Goal: Task Accomplishment & Management: Manage account settings

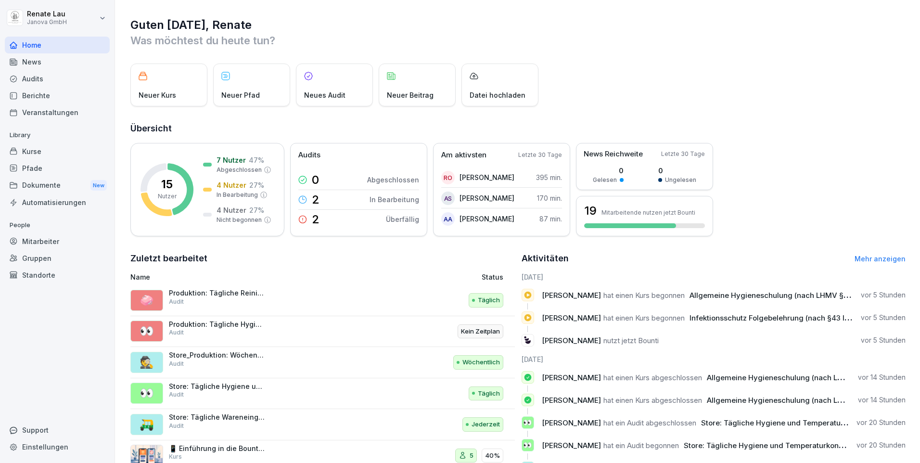
click at [40, 95] on div "Berichte" at bounding box center [57, 95] width 105 height 17
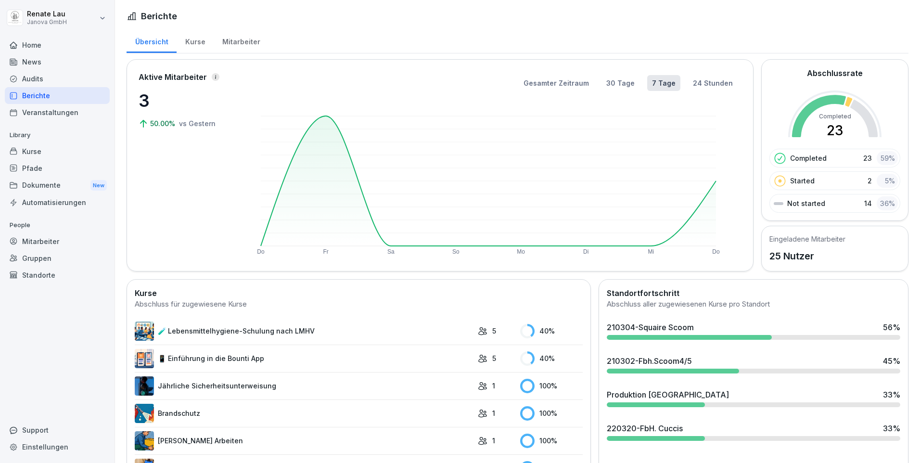
click at [244, 333] on link "🧪 Lebensmittelhygiene-Schulung nach LMHV" at bounding box center [304, 330] width 338 height 19
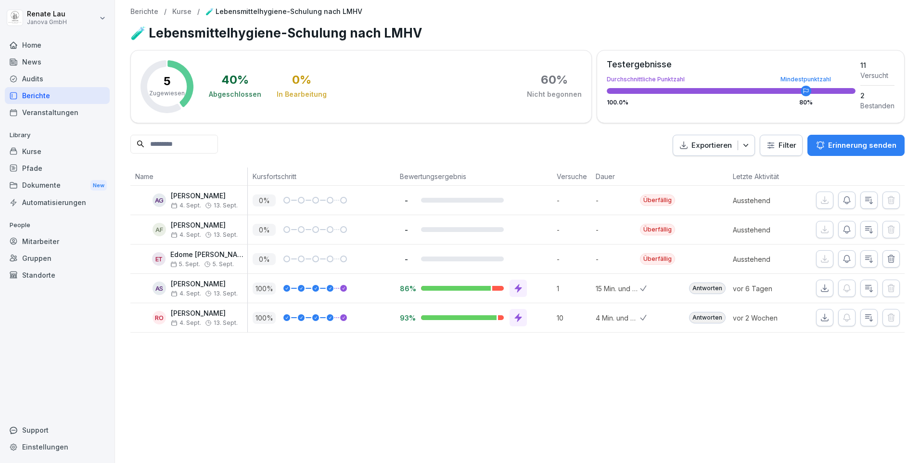
click at [32, 76] on div "Audits" at bounding box center [57, 78] width 105 height 17
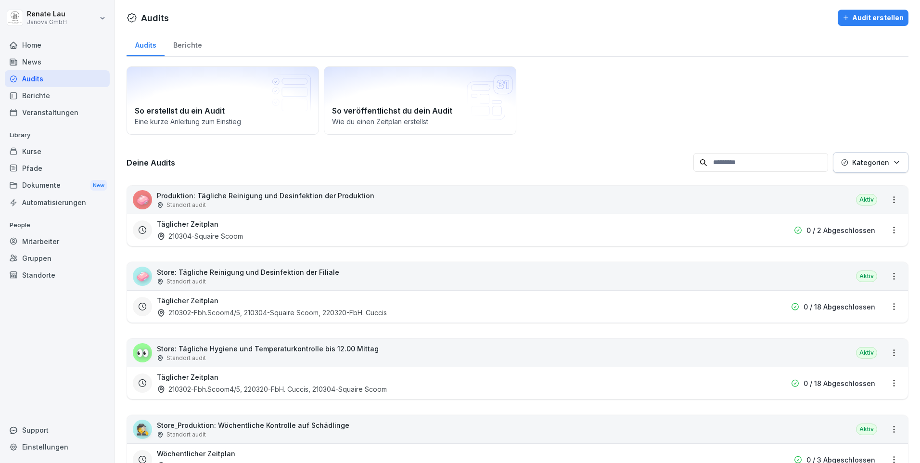
click at [261, 198] on p "Produktion: Tägliche Reinigung und Desinfektion der Produktion" at bounding box center [265, 196] width 217 height 10
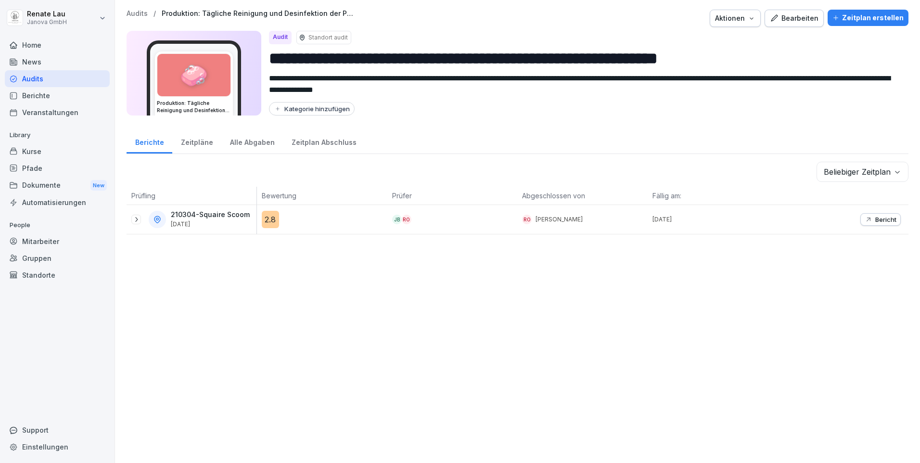
click at [246, 140] on div "Alle Abgaben" at bounding box center [252, 141] width 62 height 25
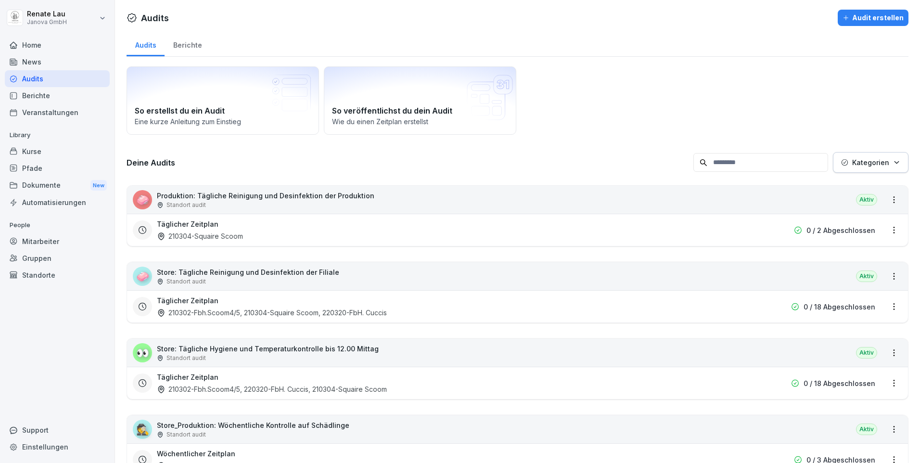
click at [249, 273] on p "Store: Tägliche Reinigung und Desinfektion der Filiale" at bounding box center [248, 272] width 182 height 10
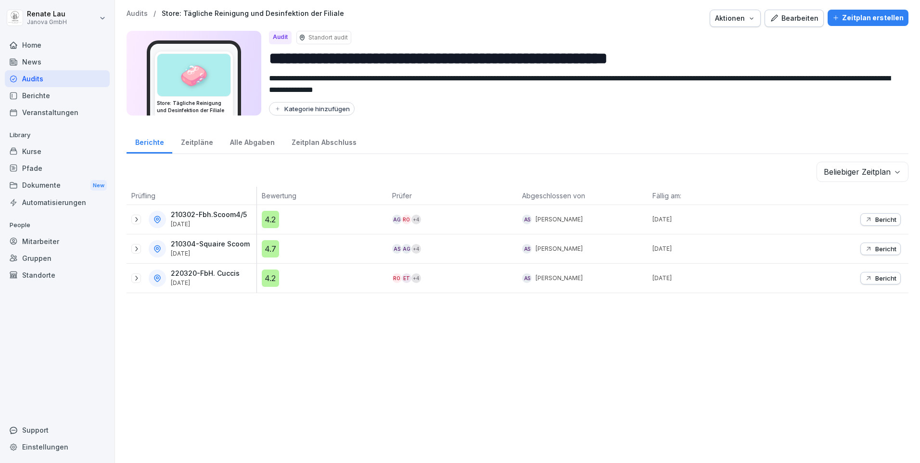
click at [250, 145] on div "Alle Abgaben" at bounding box center [252, 141] width 62 height 25
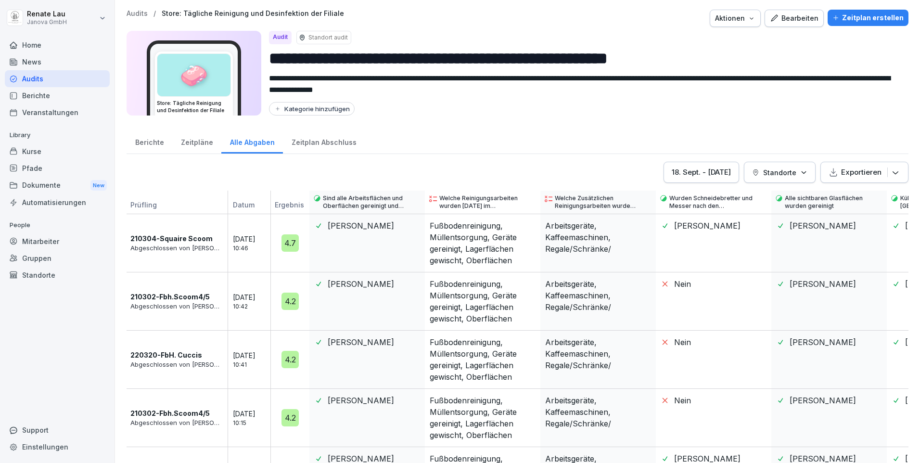
click at [688, 171] on div "[DATE] - [DATE]" at bounding box center [701, 172] width 59 height 11
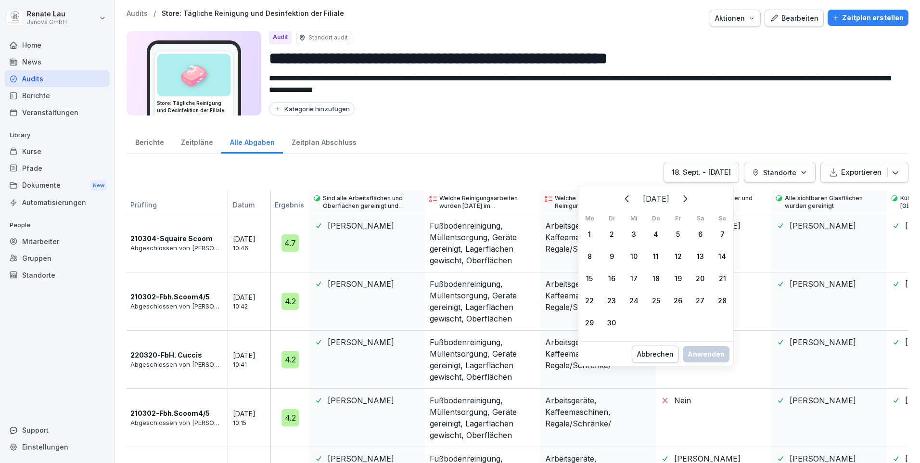
click at [588, 233] on div "1" at bounding box center [589, 234] width 22 height 22
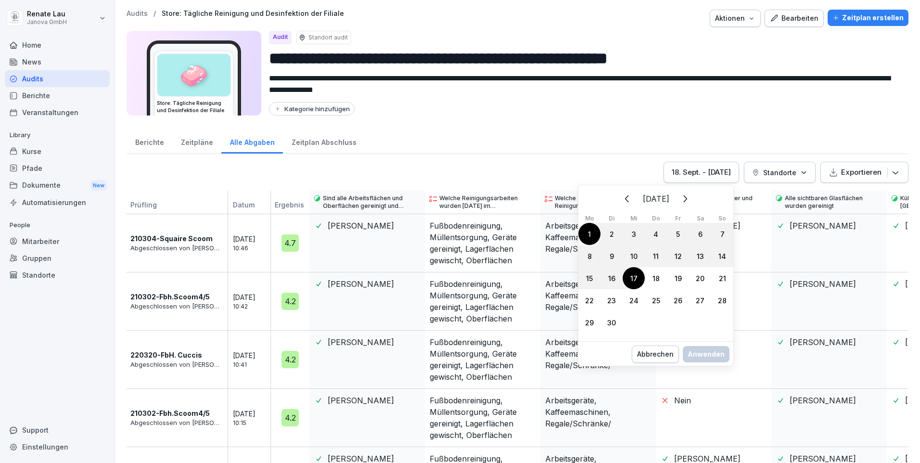
click at [640, 280] on div "17" at bounding box center [634, 278] width 22 height 22
click at [696, 365] on div "Anwenden" at bounding box center [706, 364] width 37 height 11
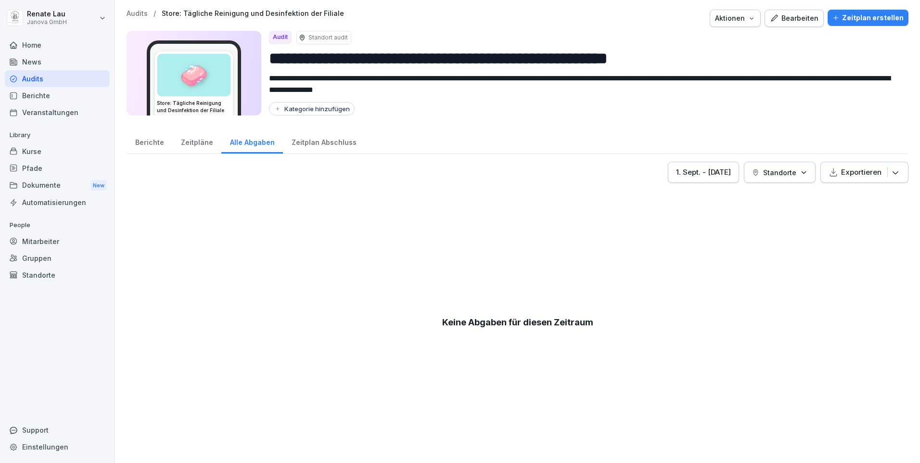
click at [729, 174] on button "[DATE] - [DATE]" at bounding box center [703, 172] width 71 height 21
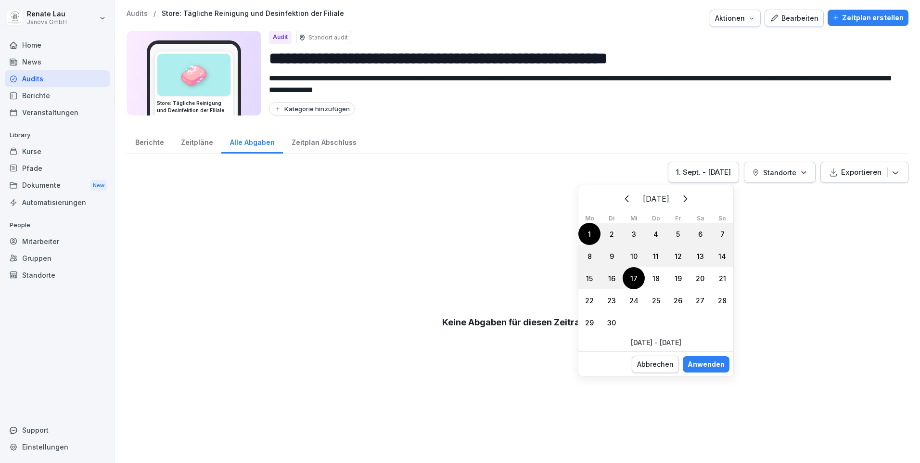
click at [657, 278] on div "18" at bounding box center [656, 278] width 22 height 22
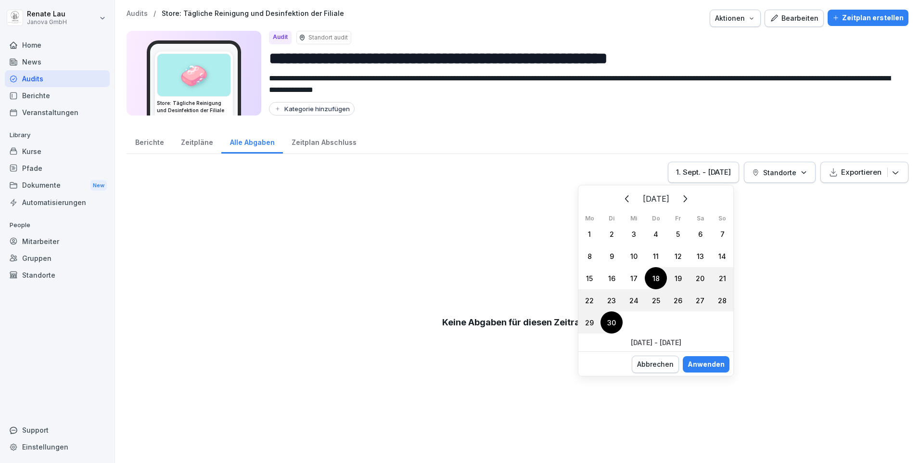
click at [613, 323] on div "30" at bounding box center [611, 322] width 22 height 22
click at [705, 365] on div "Anwenden" at bounding box center [706, 364] width 37 height 11
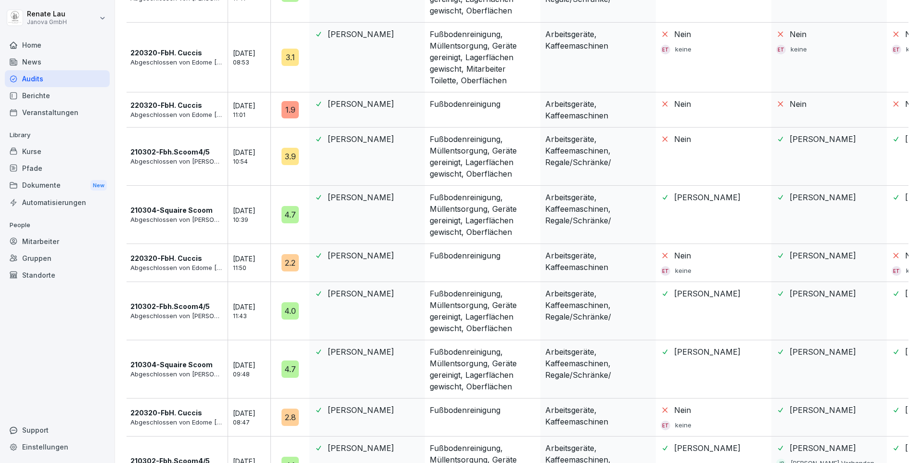
scroll to position [781, 0]
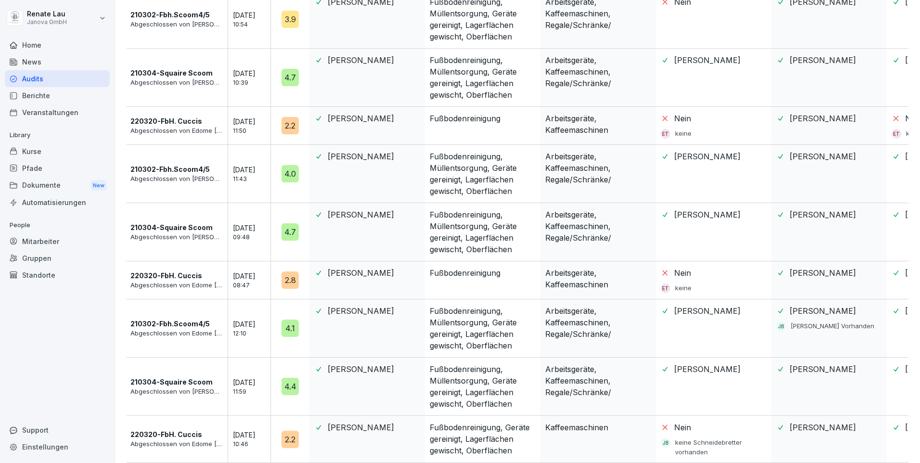
click at [293, 436] on div "2.2" at bounding box center [289, 439] width 17 height 17
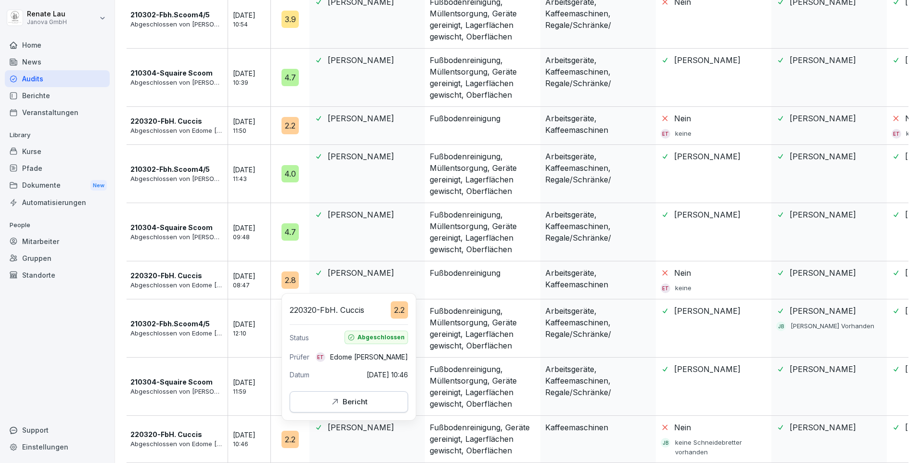
click at [325, 402] on div "Bericht" at bounding box center [349, 401] width 102 height 11
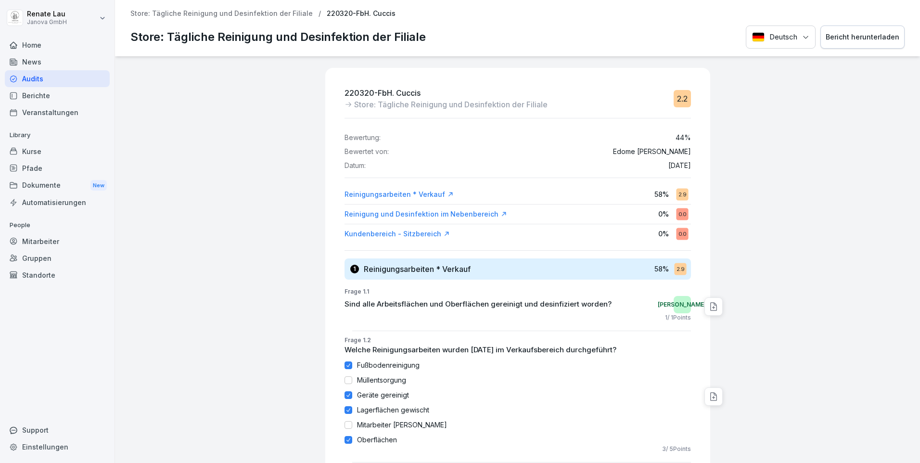
scroll to position [192, 0]
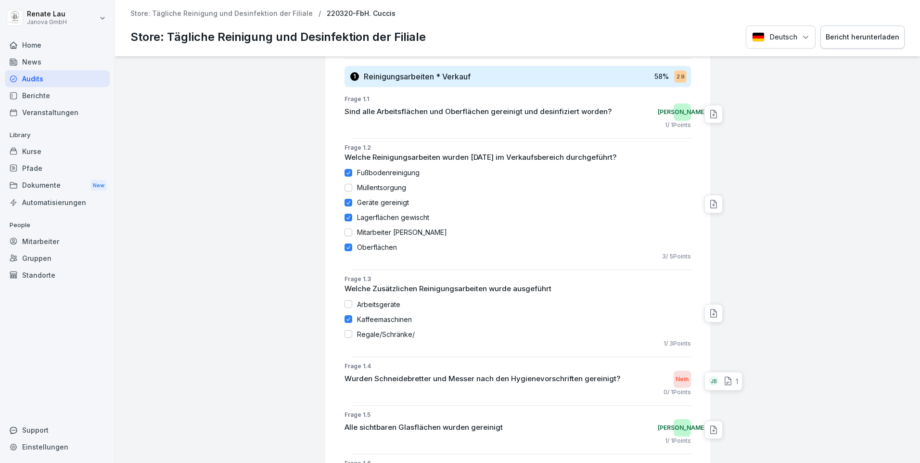
click at [709, 382] on div "JB" at bounding box center [714, 381] width 10 height 10
click at [761, 317] on div at bounding box center [816, 322] width 202 height 916
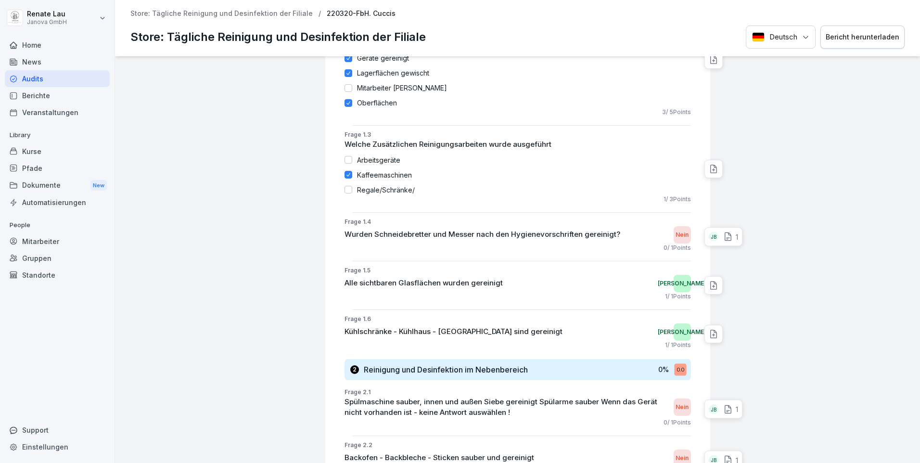
scroll to position [385, 0]
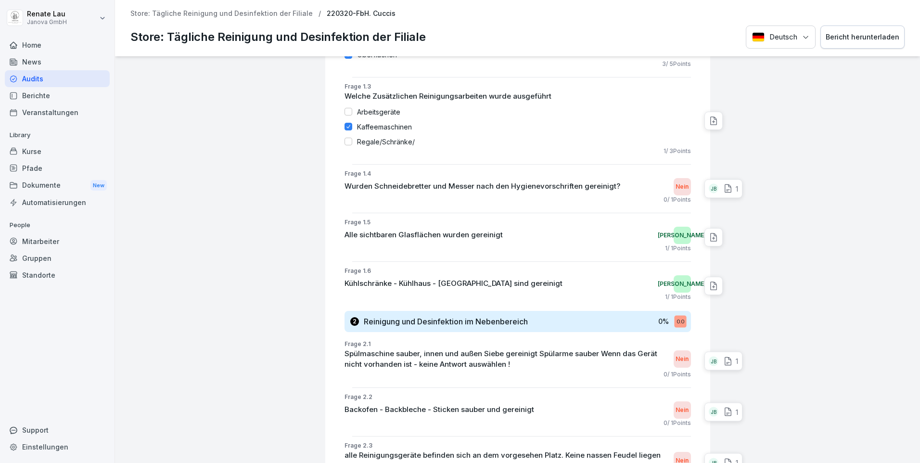
click at [709, 362] on div "JB" at bounding box center [714, 361] width 10 height 10
click at [731, 327] on div at bounding box center [816, 129] width 202 height 916
click at [709, 412] on div "JB" at bounding box center [714, 412] width 10 height 10
click at [753, 287] on div at bounding box center [816, 129] width 202 height 916
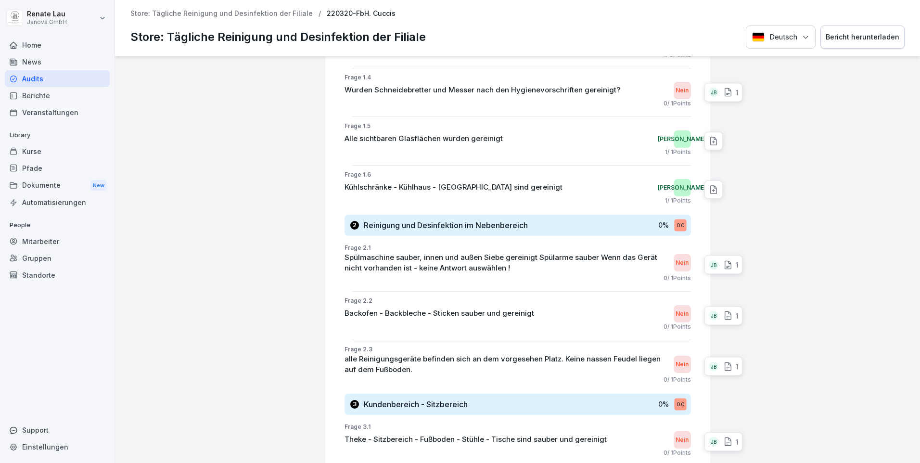
scroll to position [577, 0]
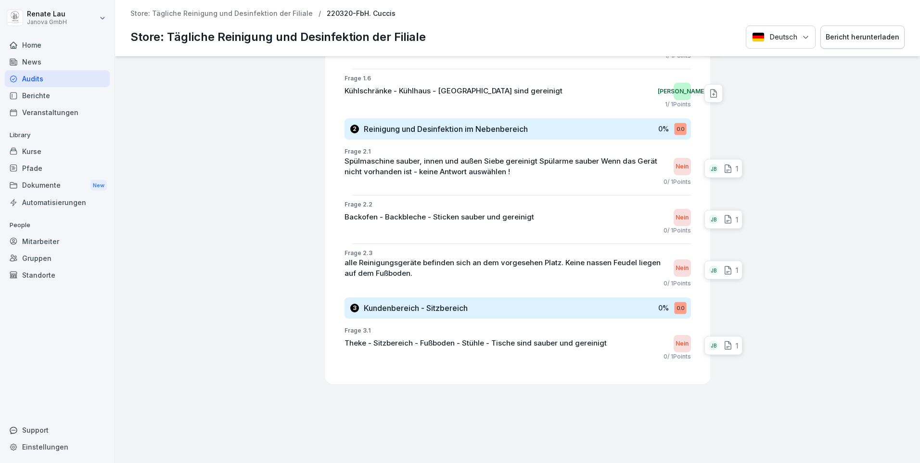
click at [709, 346] on div "JB" at bounding box center [714, 346] width 10 height 10
click at [709, 345] on div "JB" at bounding box center [714, 346] width 10 height 10
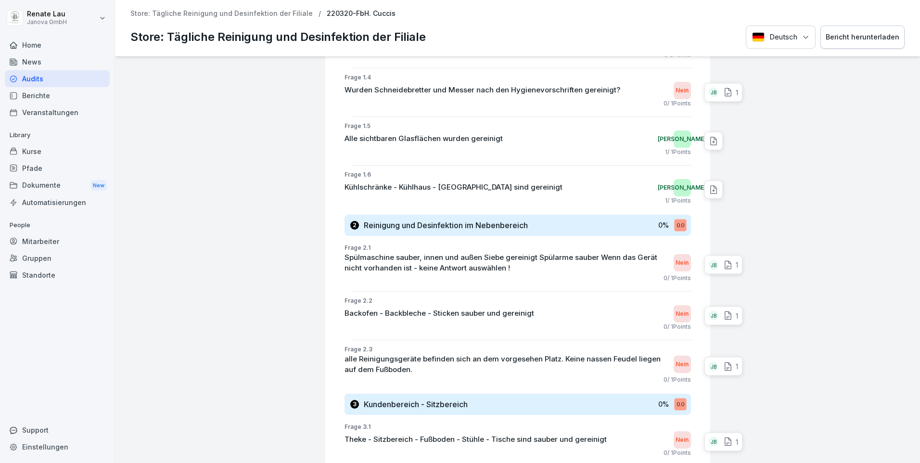
scroll to position [529, 0]
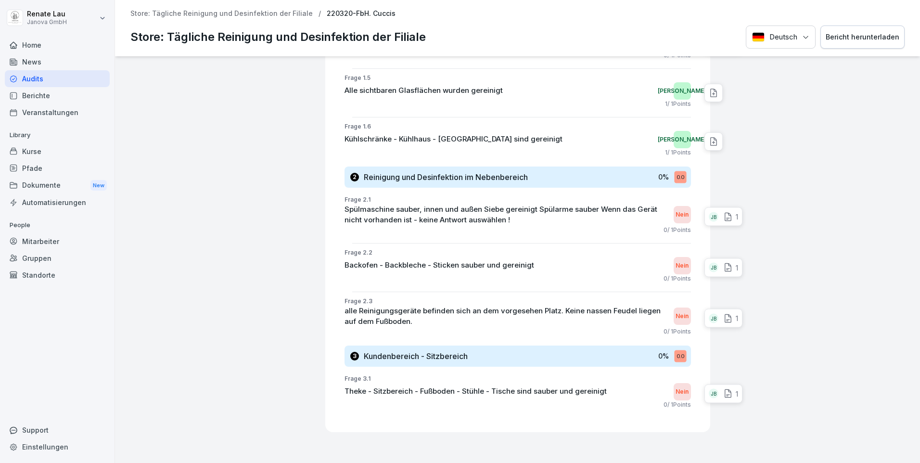
click at [709, 319] on div "JB" at bounding box center [714, 318] width 10 height 10
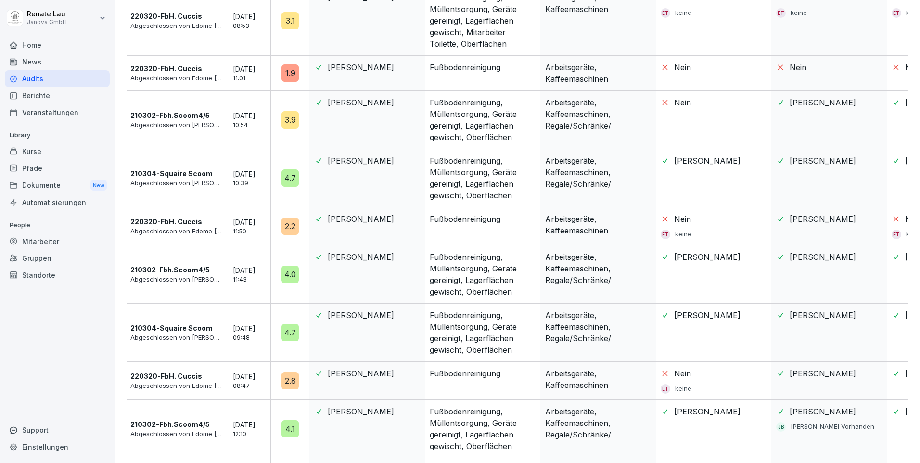
scroll to position [781, 0]
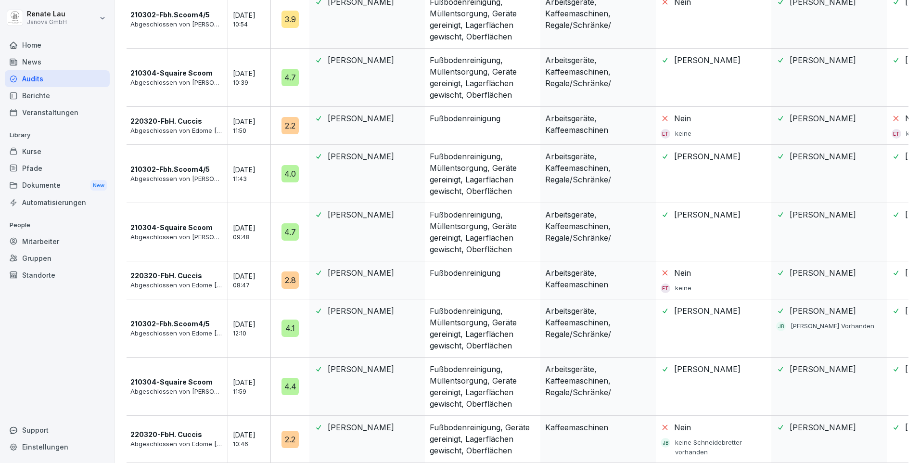
click at [189, 387] on p "Abgeschlossen von [PERSON_NAME]" at bounding box center [176, 392] width 92 height 10
click at [195, 387] on p "Abgeschlossen von [PERSON_NAME]" at bounding box center [176, 392] width 92 height 10
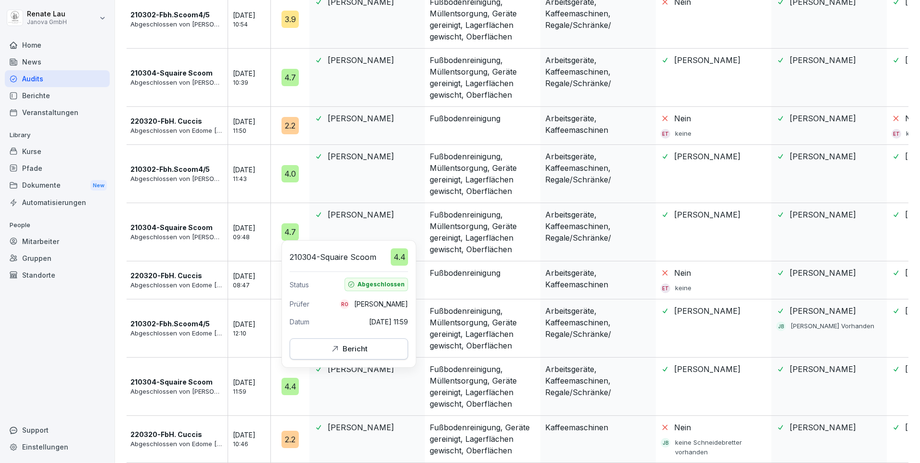
click at [353, 349] on div "Bericht" at bounding box center [349, 349] width 38 height 11
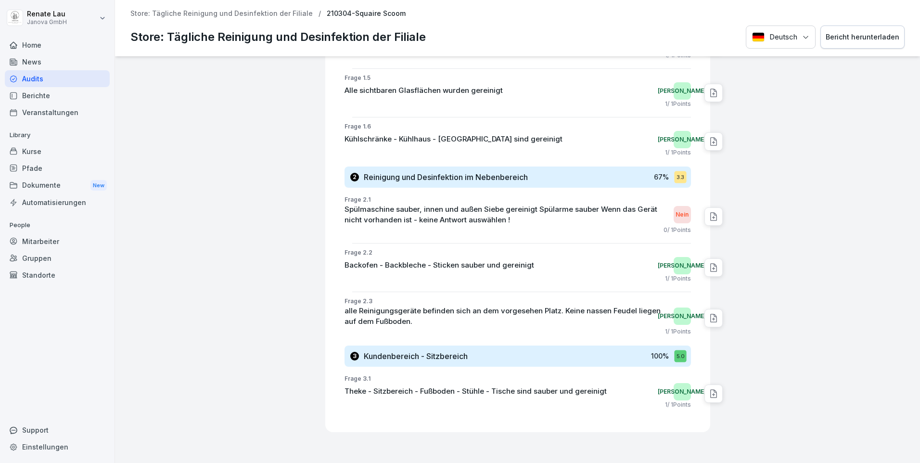
scroll to position [577, 0]
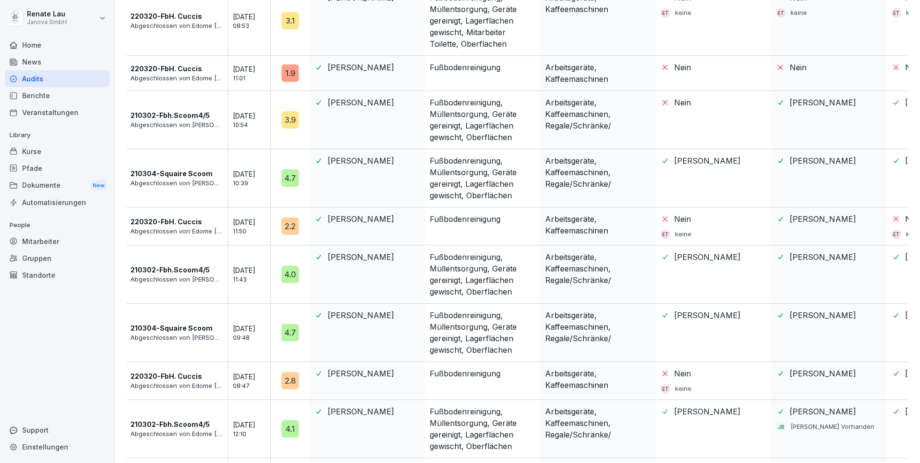
scroll to position [781, 0]
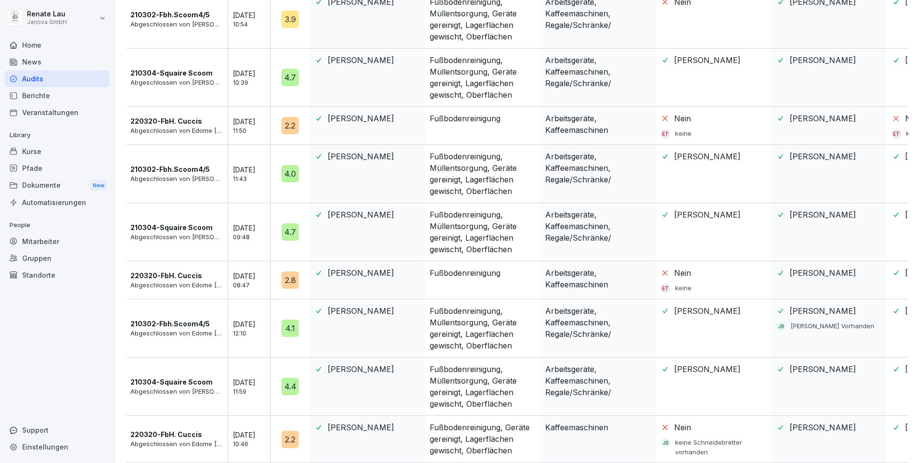
click at [159, 319] on p "210302-Fbh.Scoom4/5" at bounding box center [169, 324] width 79 height 10
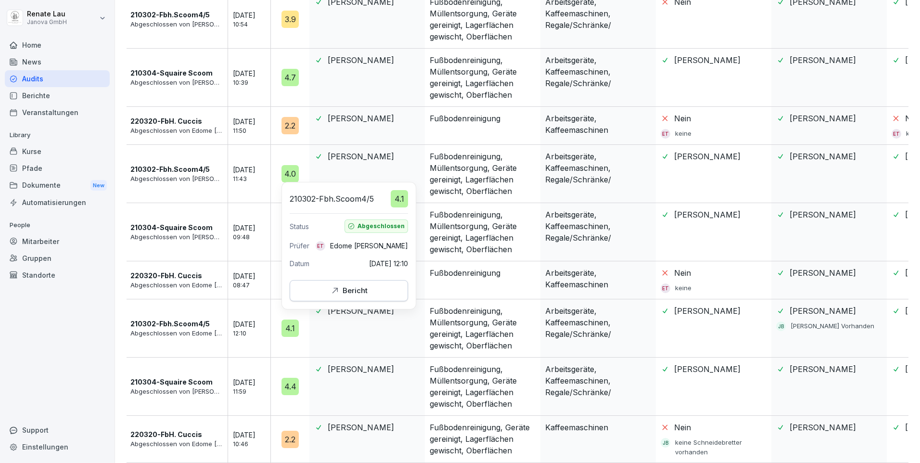
click at [350, 296] on button "Bericht" at bounding box center [349, 290] width 118 height 21
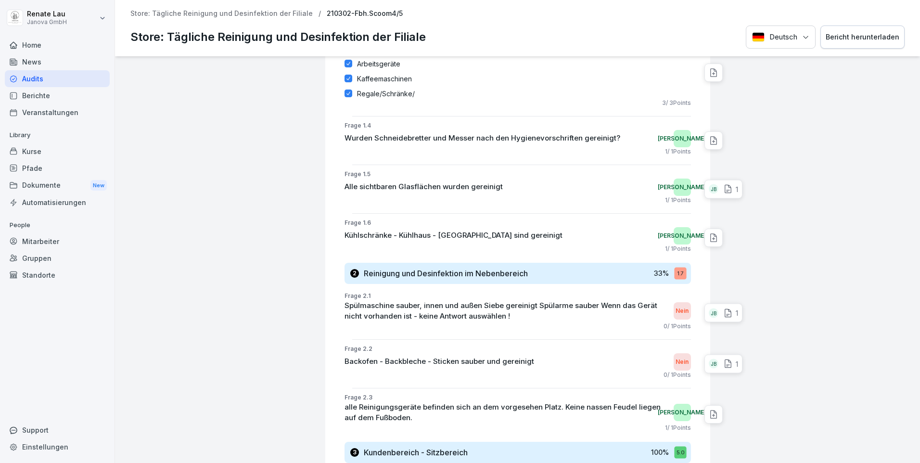
scroll to position [529, 0]
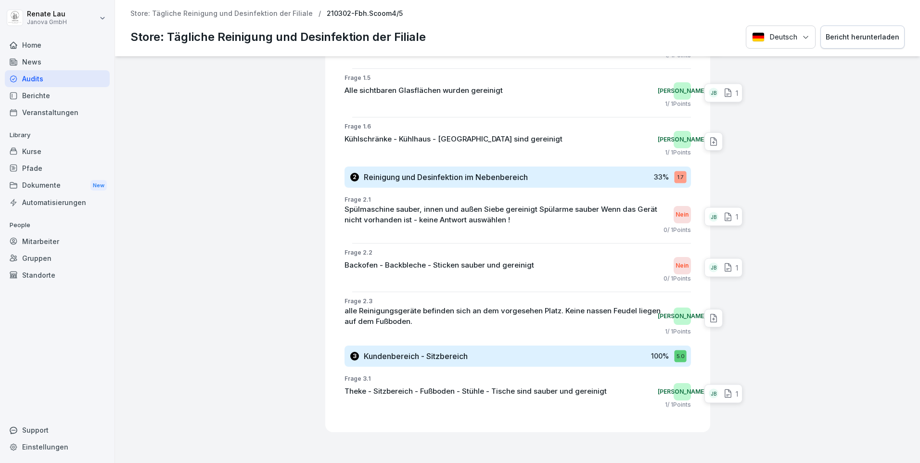
click at [709, 218] on div "JB" at bounding box center [714, 217] width 10 height 10
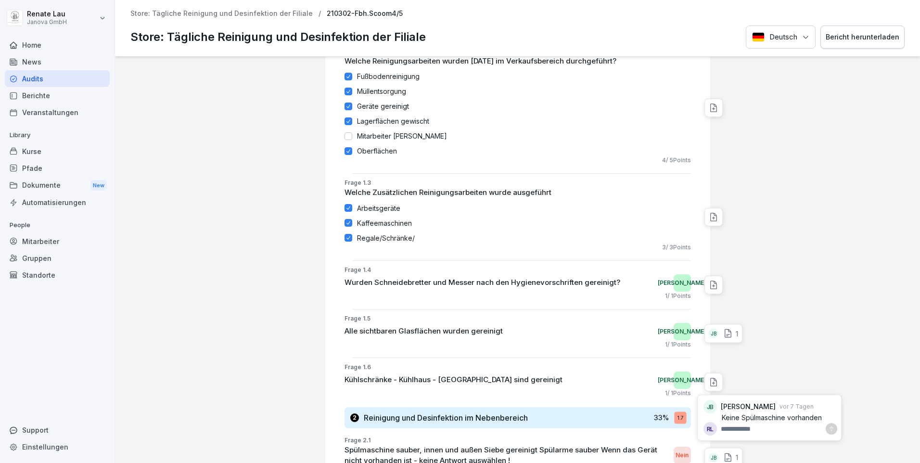
scroll to position [481, 0]
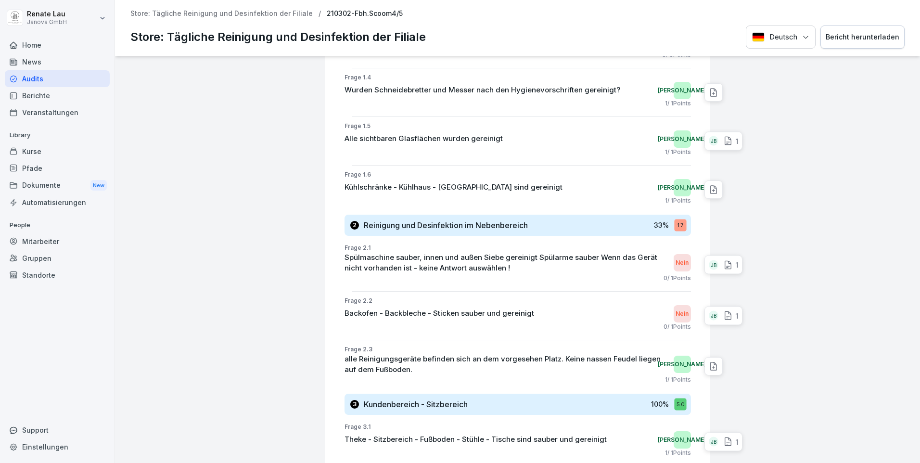
click at [861, 197] on div at bounding box center [816, 33] width 202 height 916
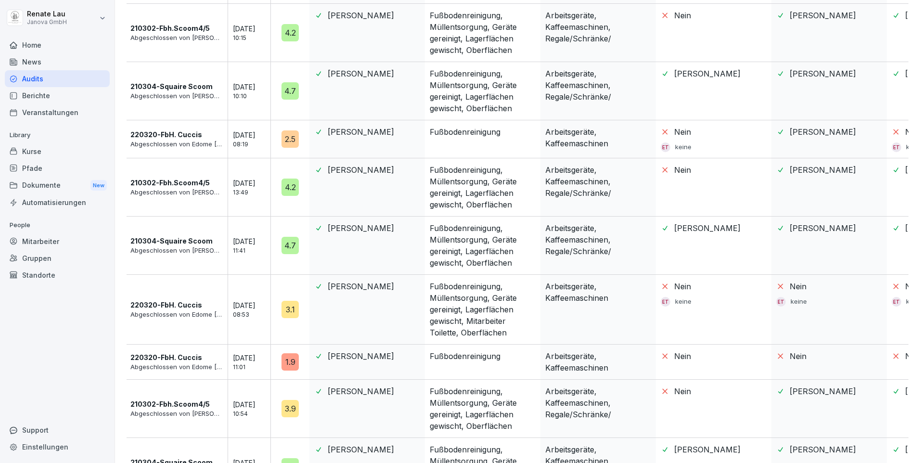
scroll to position [529, 0]
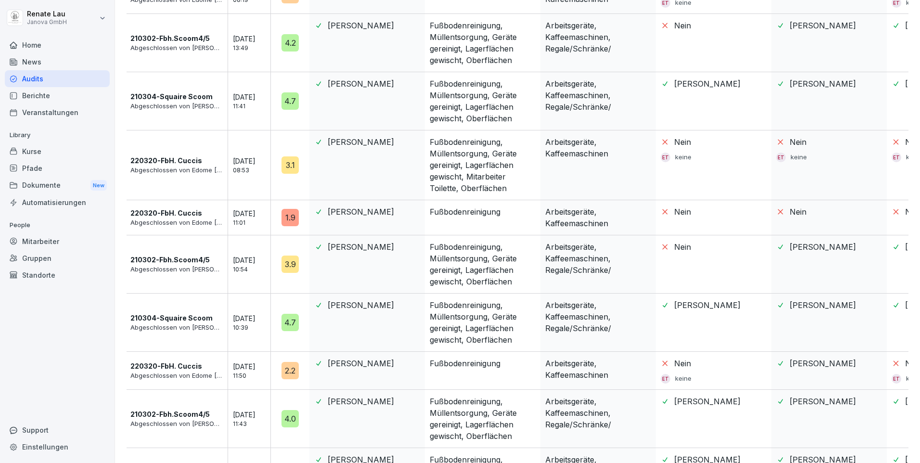
click at [137, 41] on p "210302-Fbh.Scoom4/5" at bounding box center [169, 38] width 79 height 10
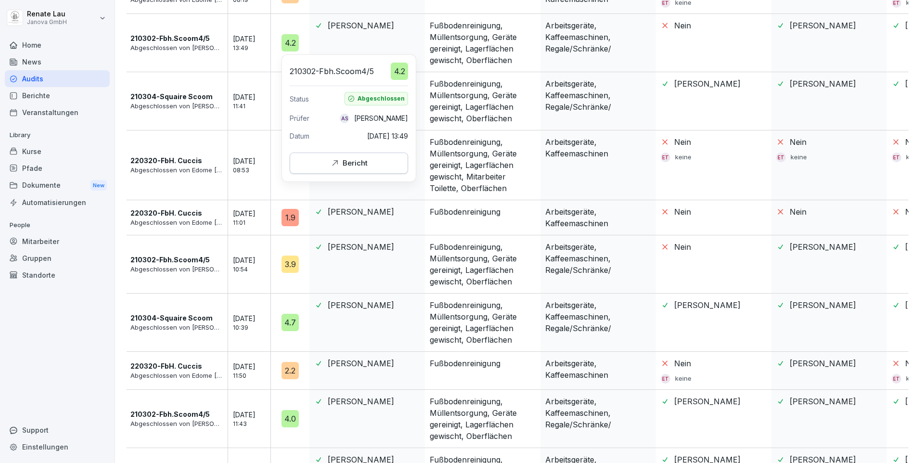
click at [357, 159] on div "Bericht" at bounding box center [349, 163] width 38 height 11
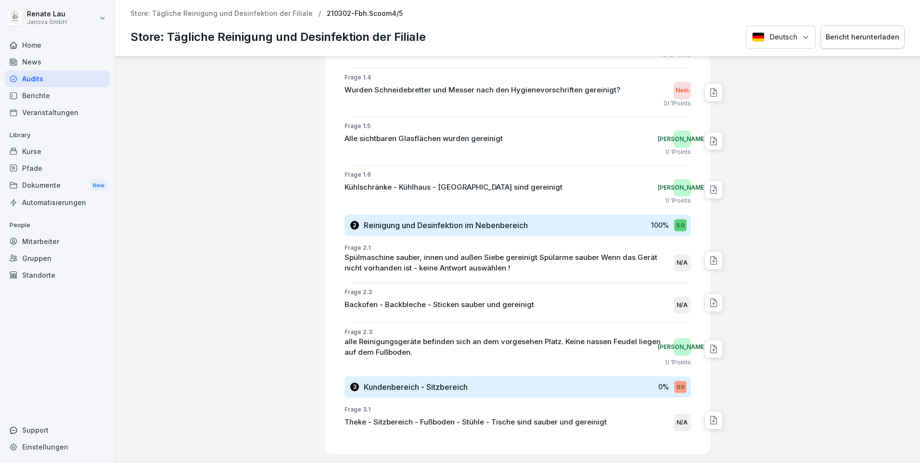
scroll to position [529, 0]
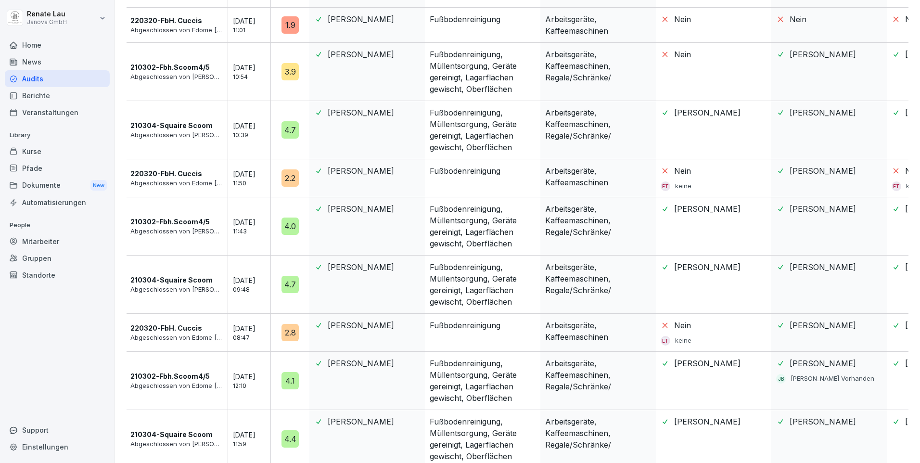
scroll to position [781, 0]
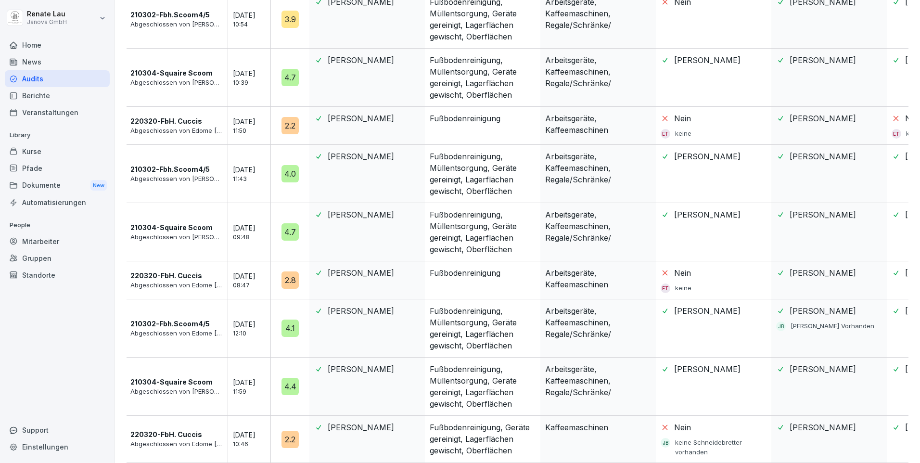
click at [175, 429] on p "220320-FbH. Cuccis" at bounding box center [166, 434] width 72 height 10
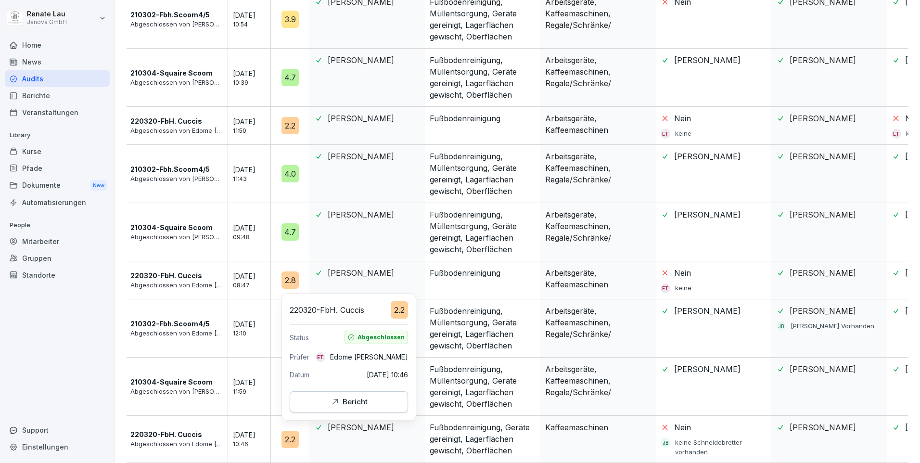
click at [345, 405] on div "Bericht" at bounding box center [349, 401] width 38 height 11
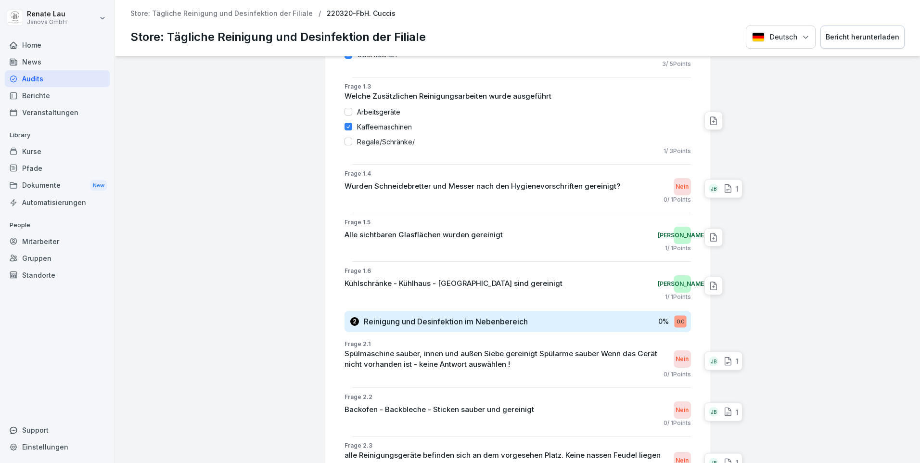
scroll to position [529, 0]
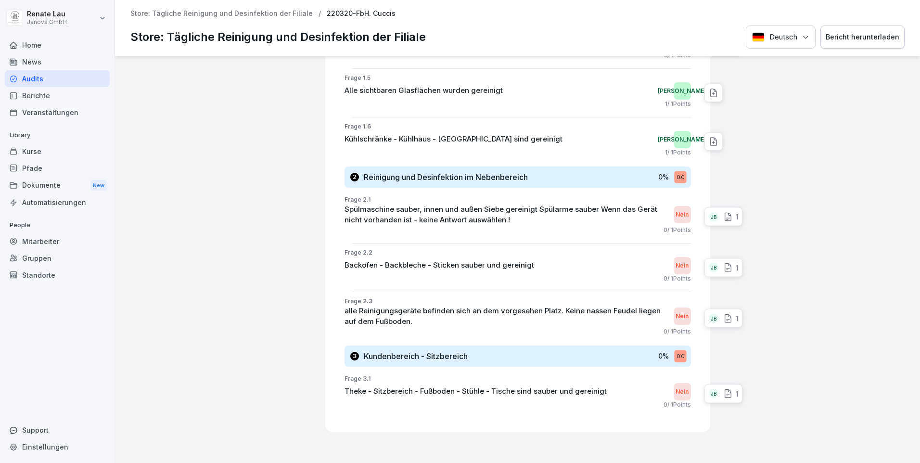
click at [709, 393] on div "JB" at bounding box center [714, 394] width 10 height 10
click at [709, 321] on div "JB" at bounding box center [714, 318] width 10 height 10
click at [709, 268] on div "JB" at bounding box center [714, 268] width 10 height 10
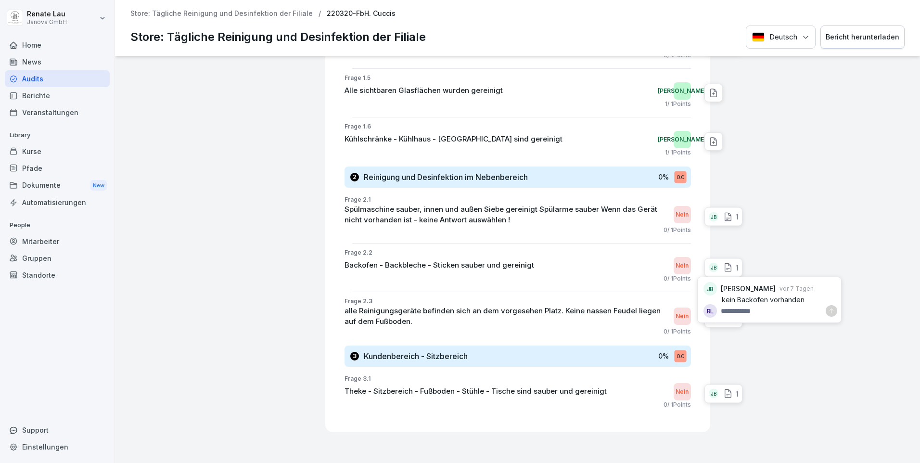
click at [709, 268] on div "JB" at bounding box center [714, 268] width 10 height 10
click at [709, 219] on div "JB" at bounding box center [714, 217] width 10 height 10
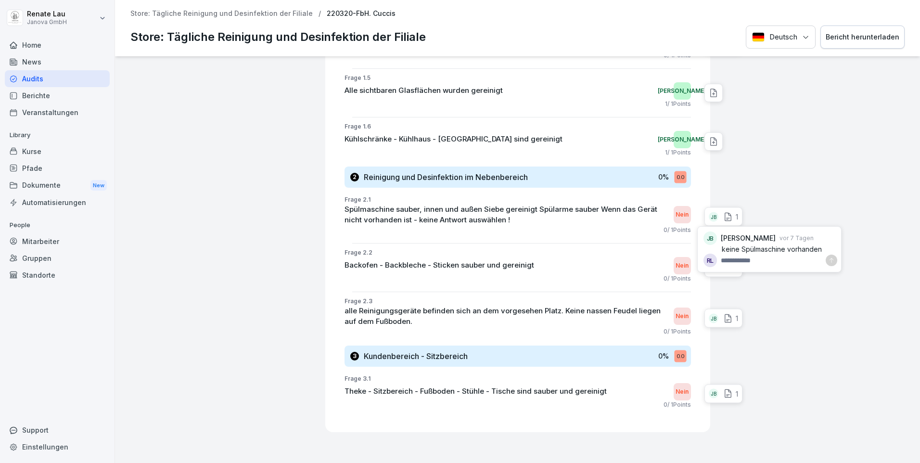
click at [709, 219] on div "JB" at bounding box center [714, 217] width 10 height 10
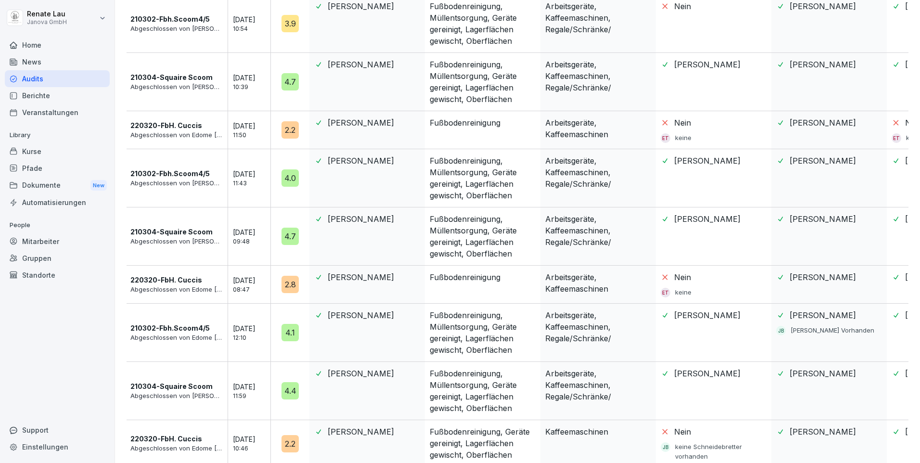
scroll to position [781, 0]
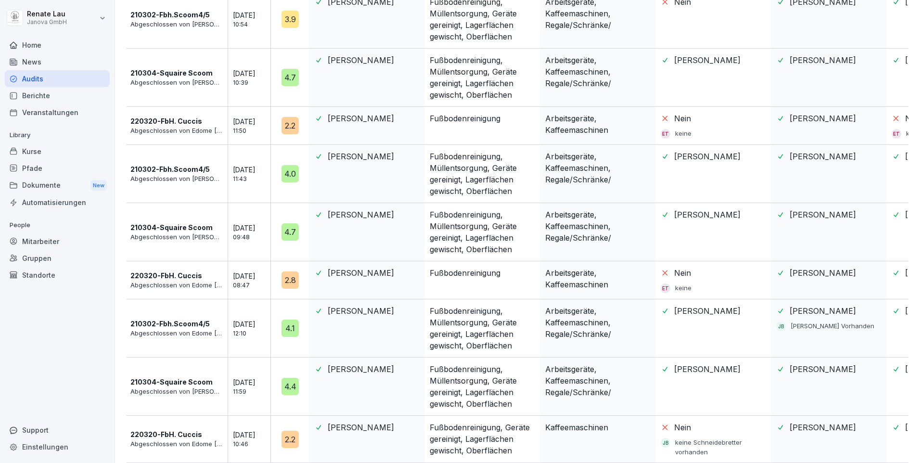
click at [242, 281] on p "08:47" at bounding box center [254, 285] width 43 height 9
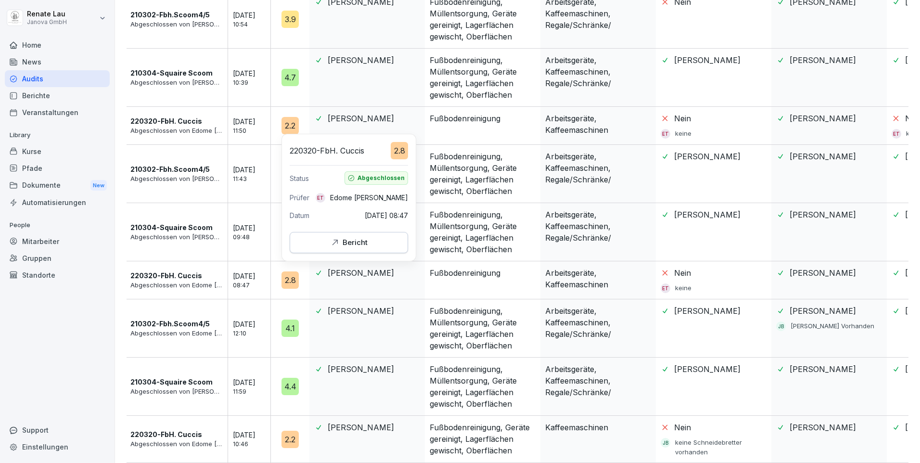
click at [333, 245] on icon "button" at bounding box center [335, 243] width 10 height 10
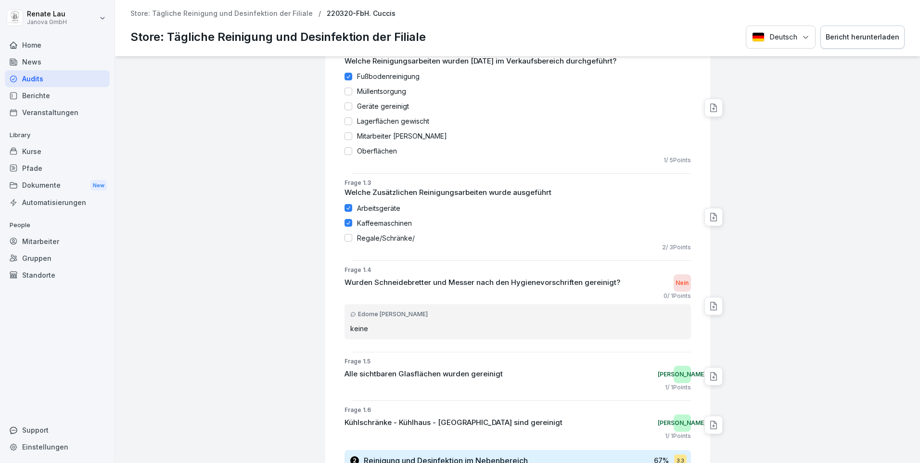
scroll to position [241, 0]
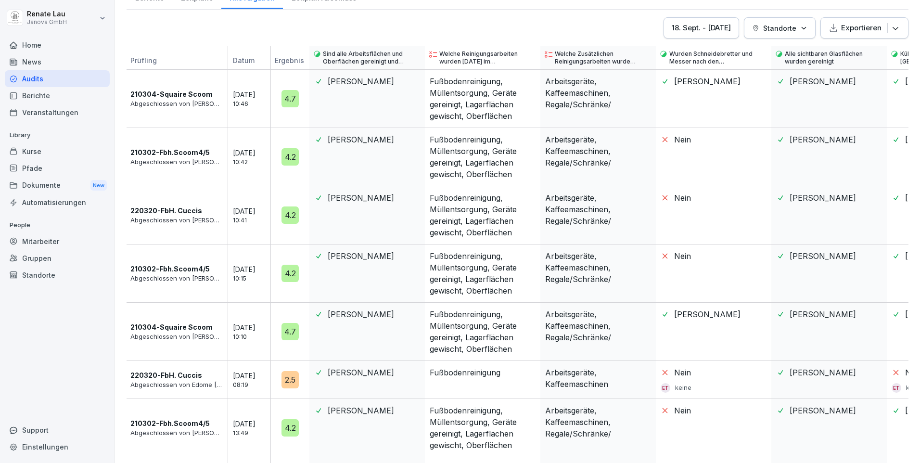
scroll to position [241, 0]
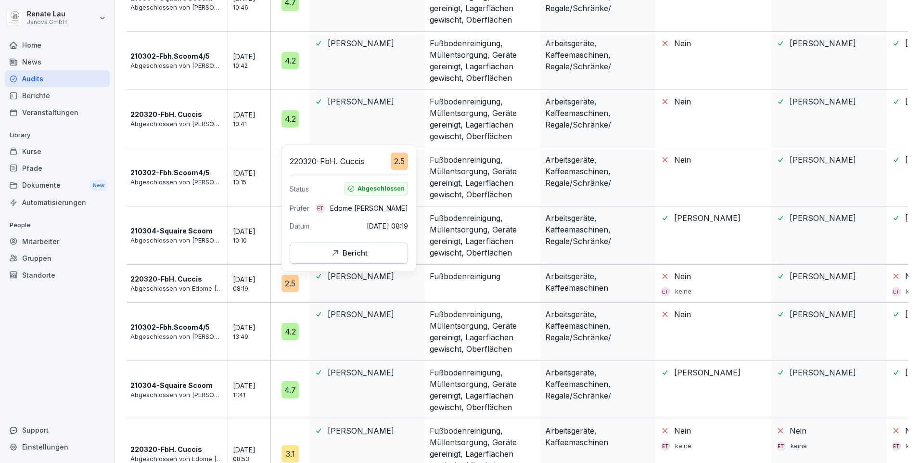
click at [320, 258] on div "Bericht" at bounding box center [349, 253] width 102 height 11
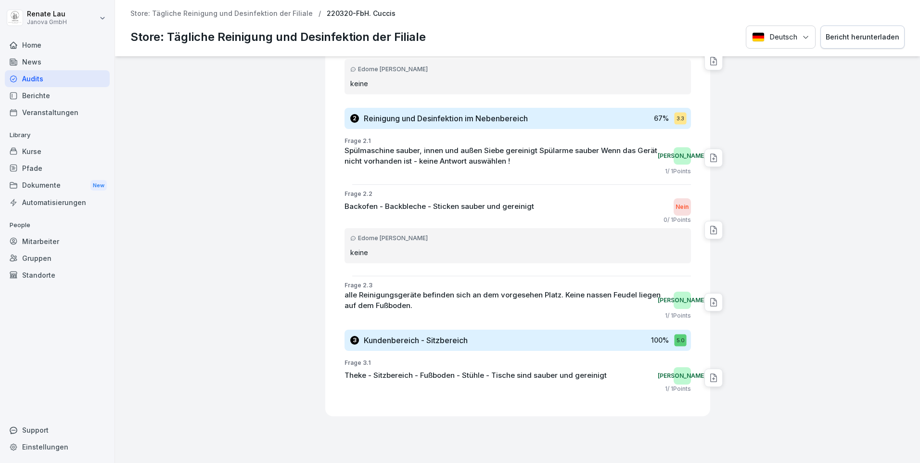
scroll to position [626, 0]
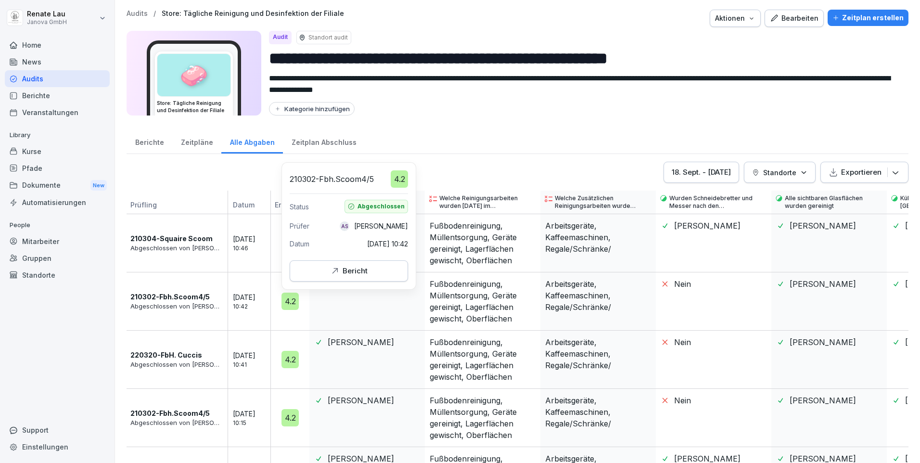
click at [352, 274] on div "Bericht" at bounding box center [349, 271] width 38 height 11
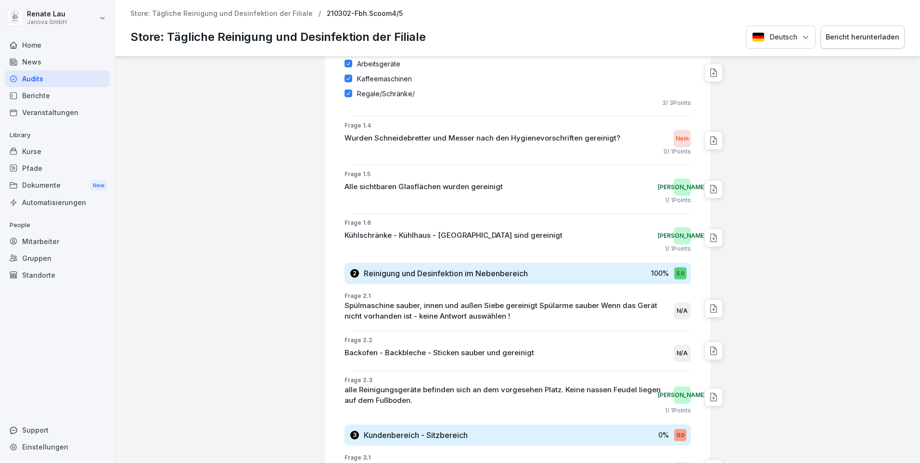
scroll to position [575, 0]
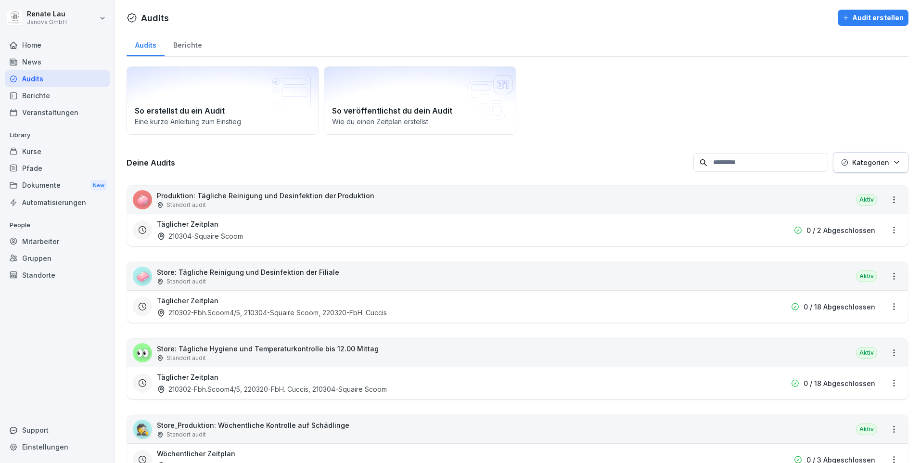
click at [195, 270] on p "Store: Tägliche Reinigung und Desinfektion der Filiale" at bounding box center [248, 272] width 182 height 10
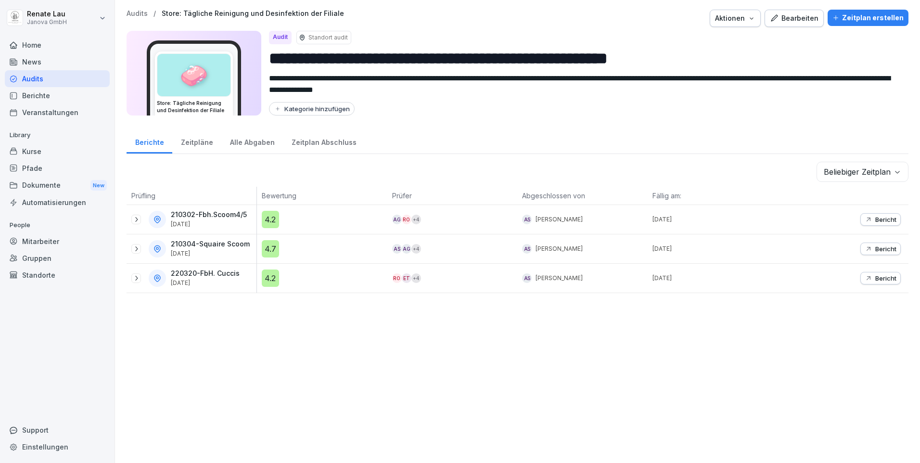
click at [246, 143] on div "Alle Abgaben" at bounding box center [252, 141] width 62 height 25
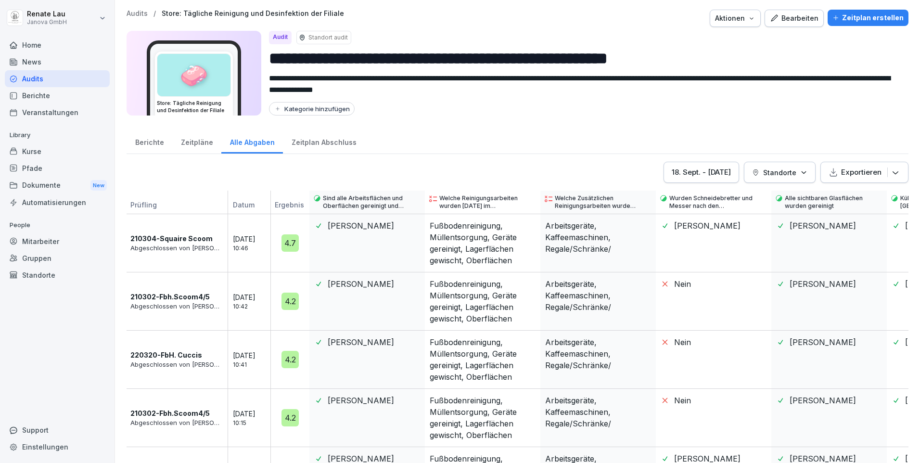
click at [170, 367] on p "Abgeschlossen von [PERSON_NAME]" at bounding box center [176, 365] width 92 height 10
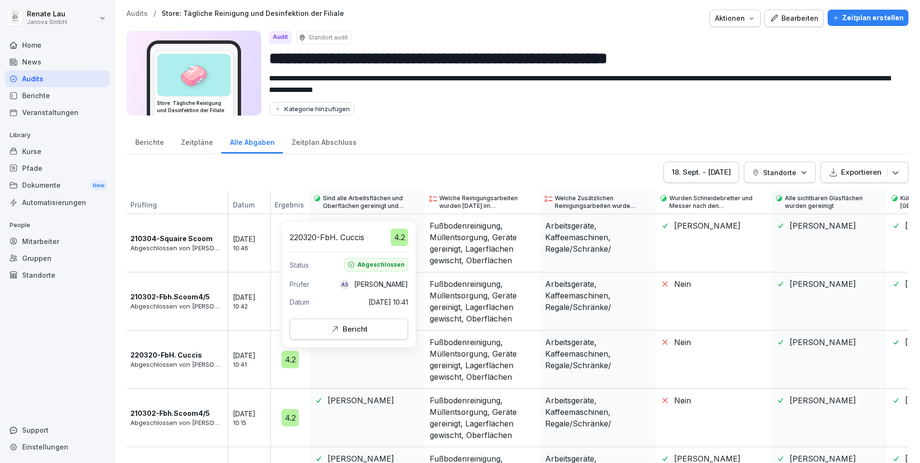
click at [359, 323] on button "Bericht" at bounding box center [349, 329] width 118 height 21
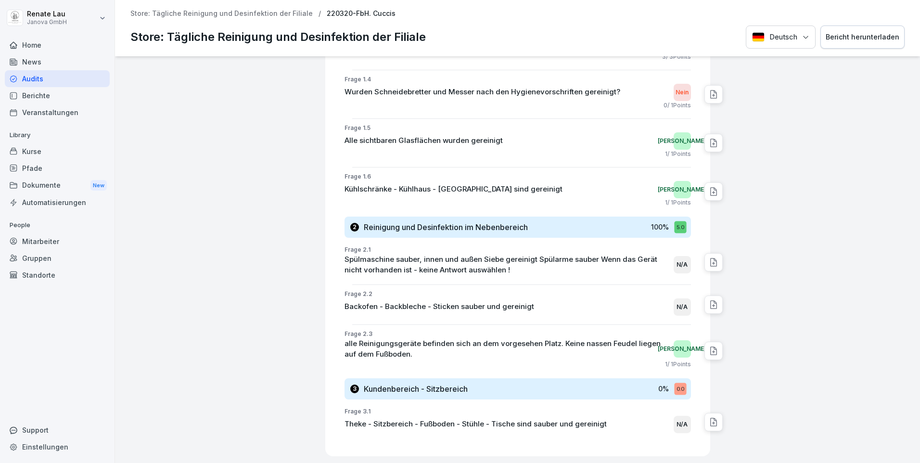
scroll to position [431, 0]
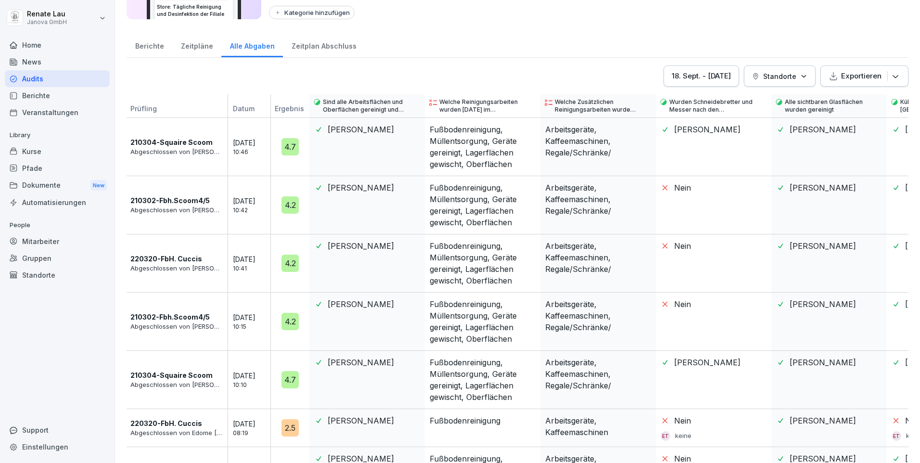
scroll to position [192, 0]
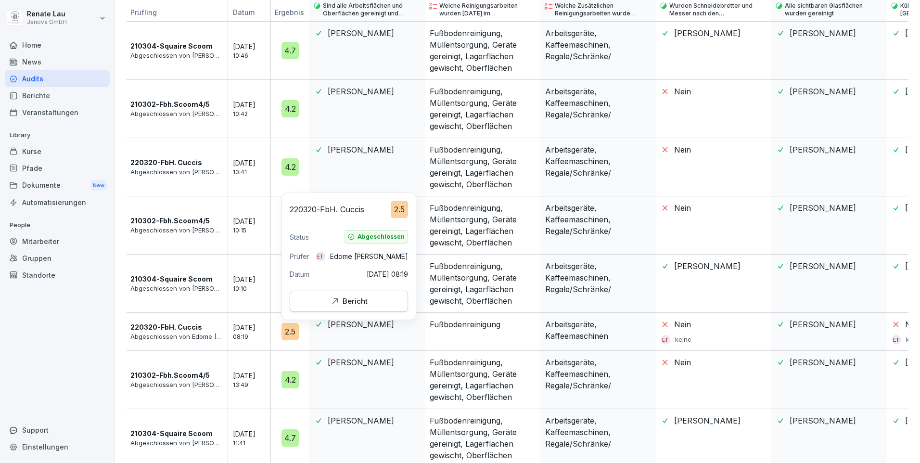
click at [340, 303] on div "Bericht" at bounding box center [349, 301] width 38 height 11
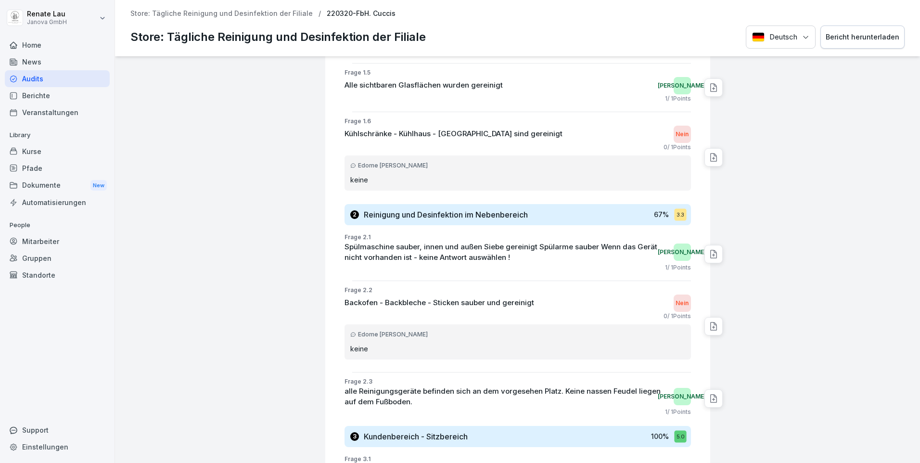
scroll to position [674, 0]
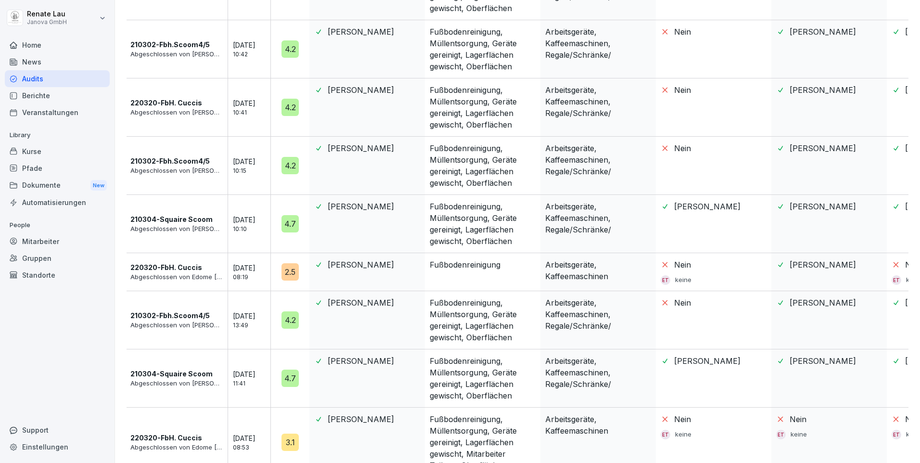
scroll to position [156, 0]
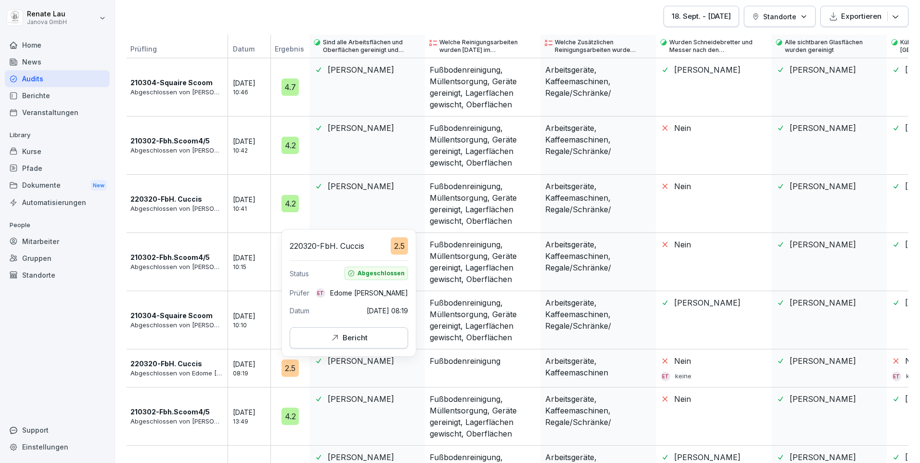
click at [357, 338] on div "Bericht" at bounding box center [349, 337] width 38 height 11
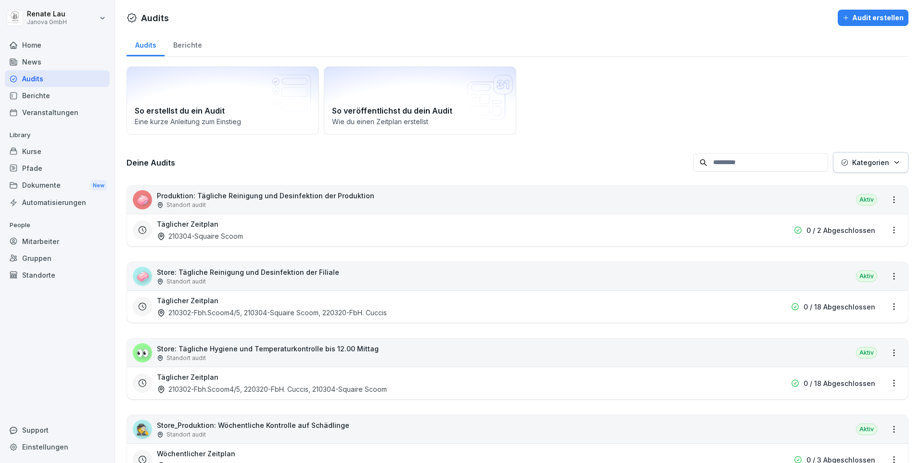
click at [228, 351] on p "Store: Tägliche Hygiene und Temperaturkontrolle bis 12.00 Mittag" at bounding box center [268, 349] width 222 height 10
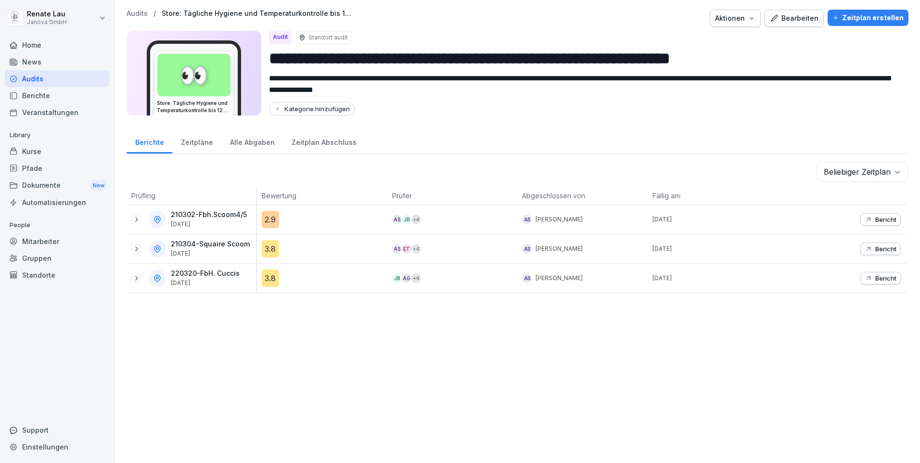
click at [256, 142] on div "Alle Abgaben" at bounding box center [252, 141] width 62 height 25
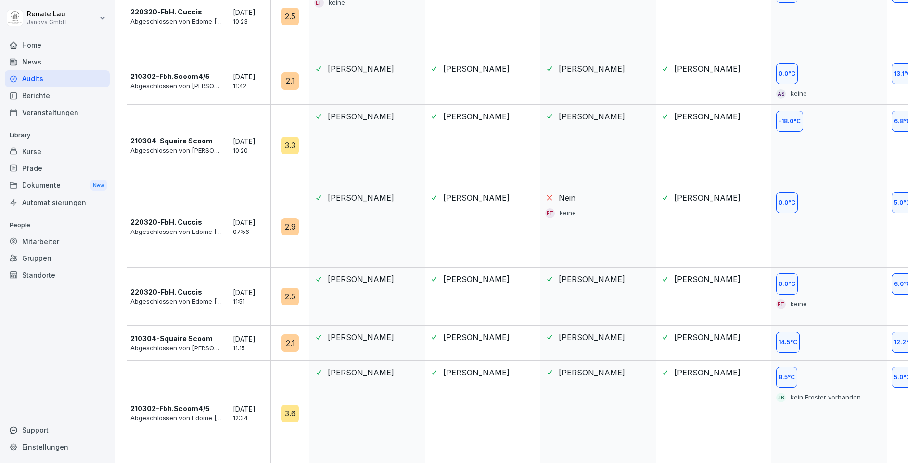
scroll to position [1072, 0]
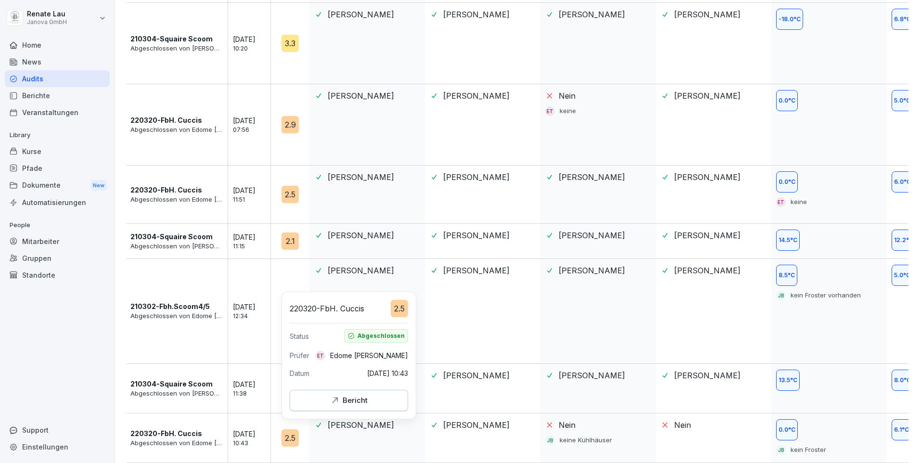
click at [347, 401] on div "Bericht" at bounding box center [349, 400] width 38 height 11
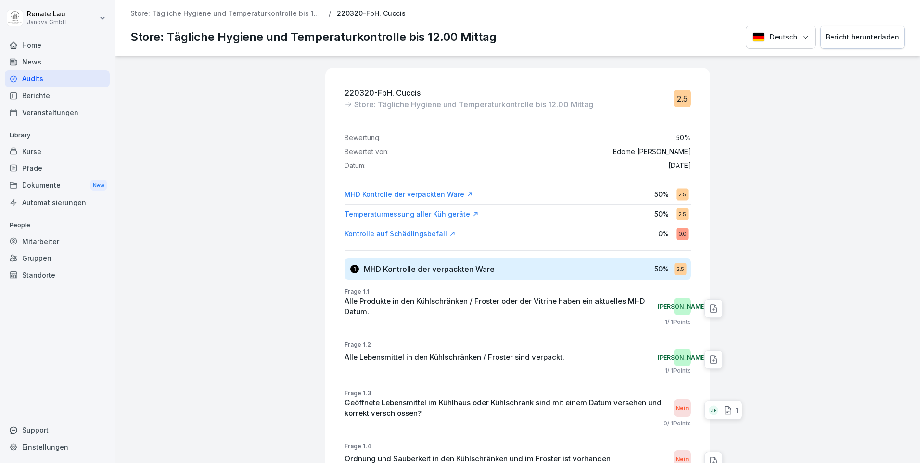
scroll to position [96, 0]
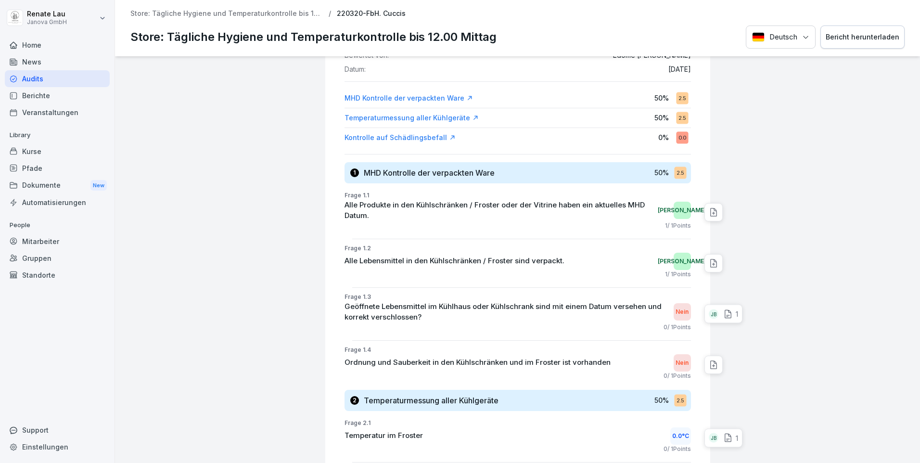
click at [709, 311] on div "JB" at bounding box center [714, 314] width 10 height 10
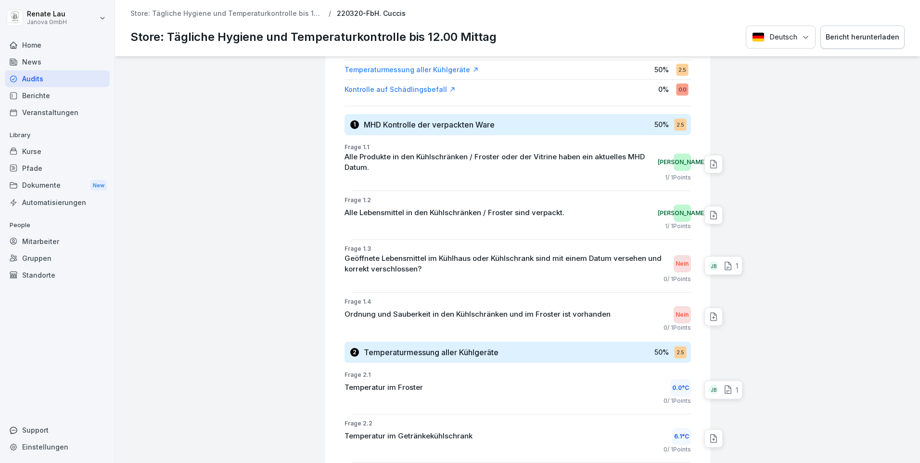
scroll to position [241, 0]
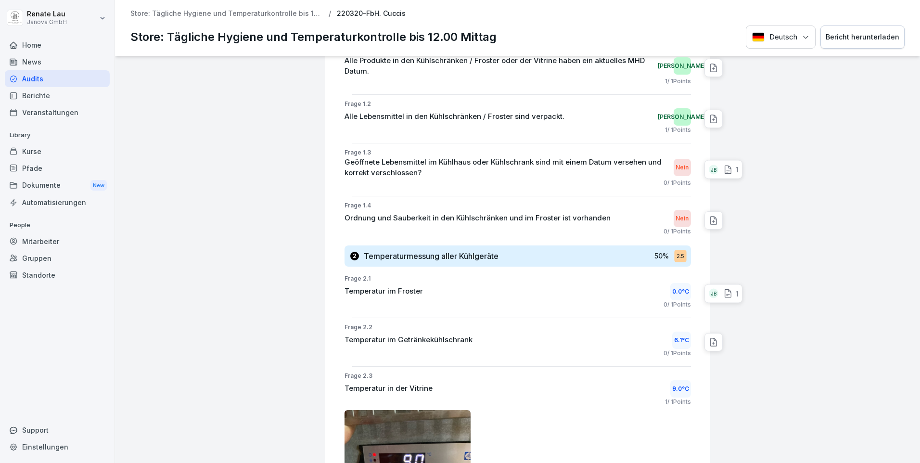
click at [709, 289] on div "JB" at bounding box center [714, 294] width 10 height 10
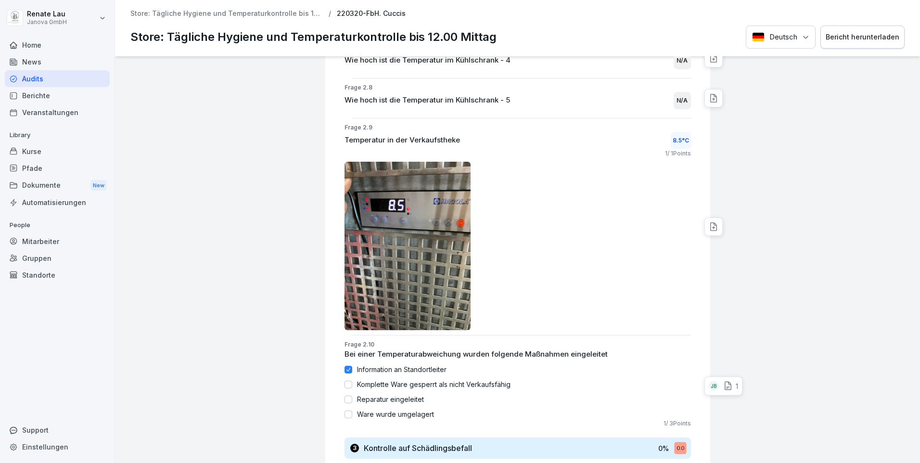
scroll to position [1010, 0]
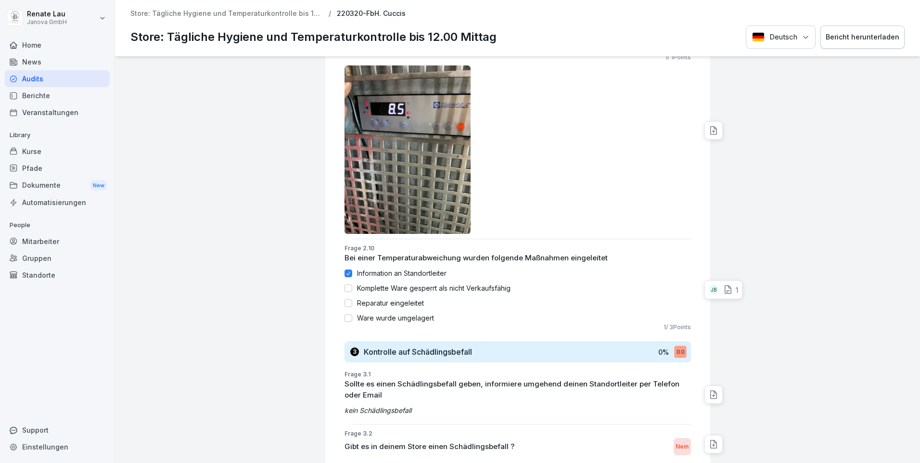
click at [723, 288] on icon at bounding box center [728, 290] width 10 height 10
click at [725, 288] on icon at bounding box center [728, 290] width 6 height 8
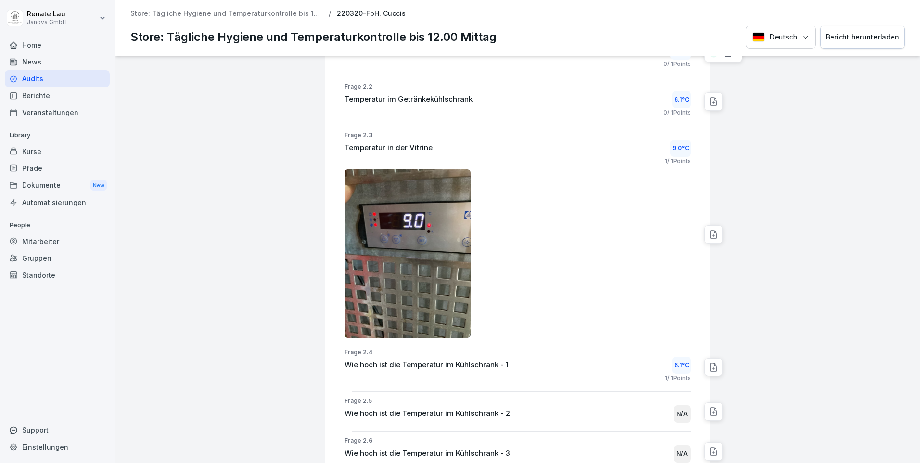
scroll to position [337, 0]
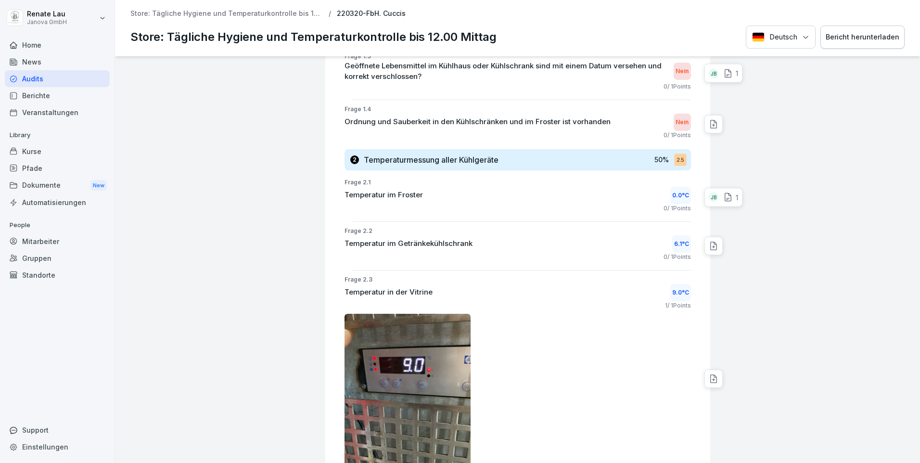
click at [709, 195] on div "JB" at bounding box center [714, 197] width 10 height 10
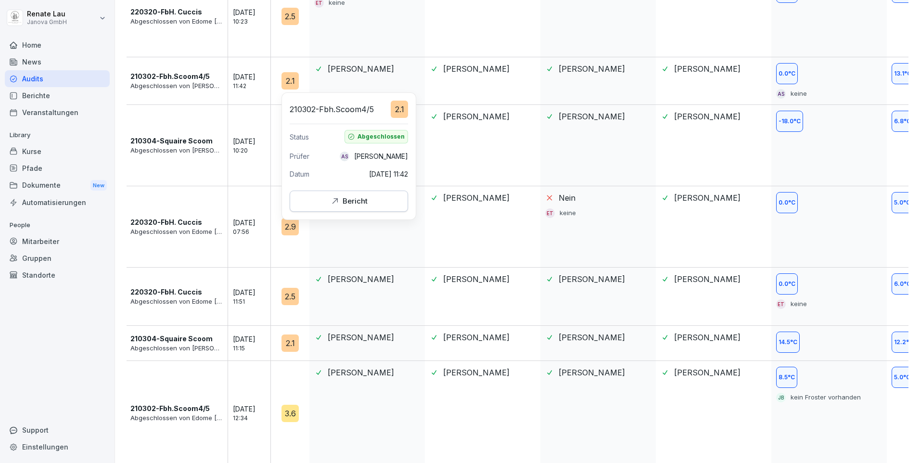
scroll to position [1072, 0]
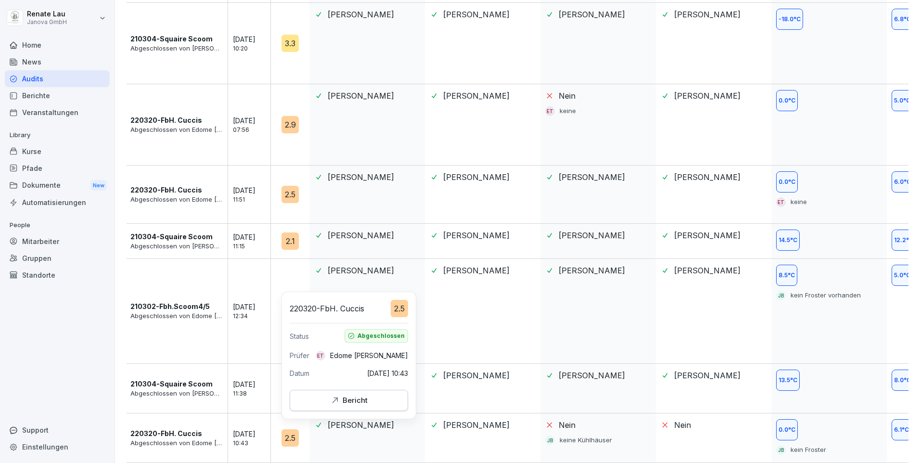
click at [289, 429] on div "2.5" at bounding box center [289, 437] width 17 height 17
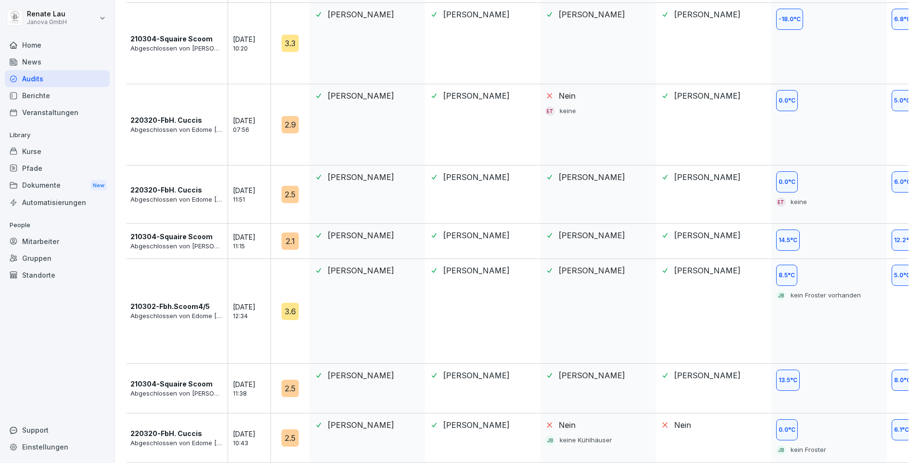
click at [236, 439] on p "10:43" at bounding box center [254, 443] width 43 height 9
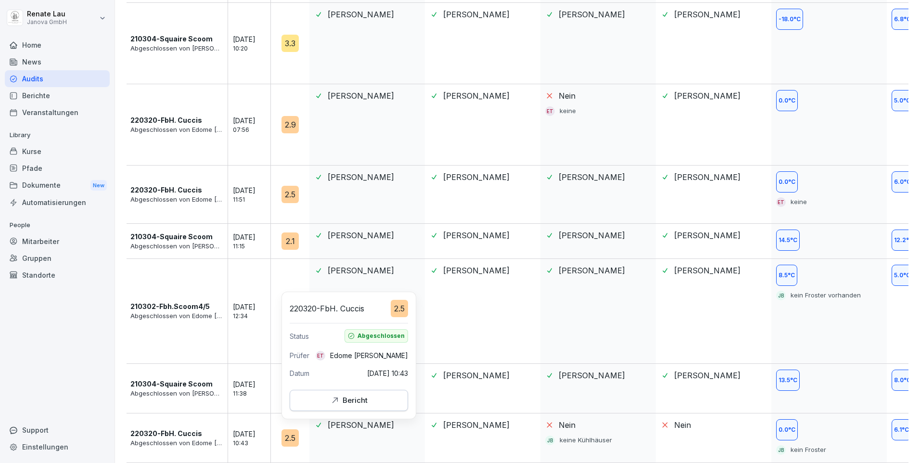
click at [337, 404] on icon "button" at bounding box center [335, 401] width 10 height 10
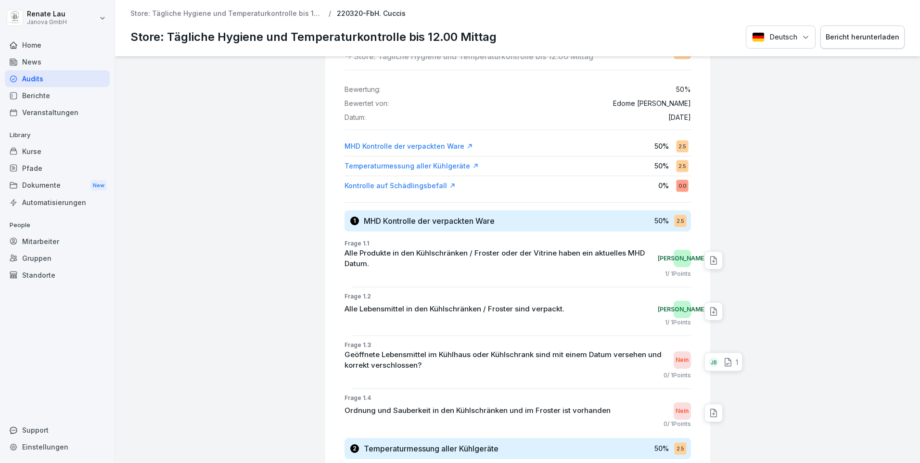
scroll to position [192, 0]
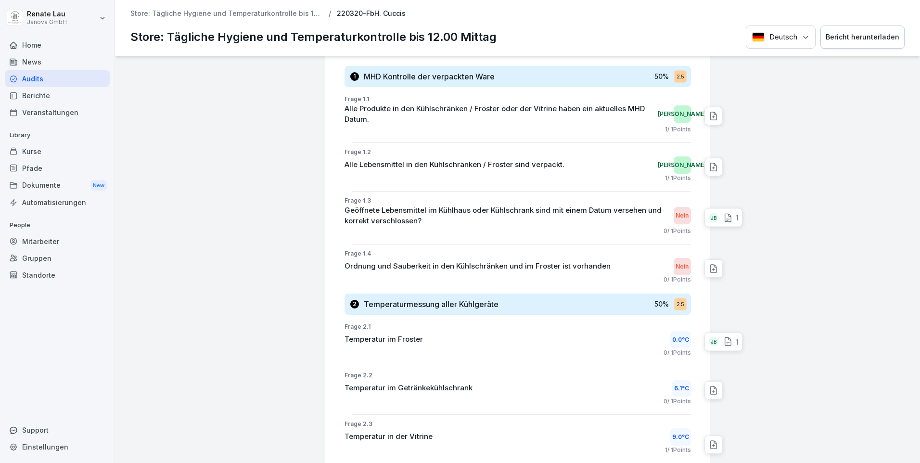
click at [709, 217] on div "JB" at bounding box center [714, 218] width 10 height 10
click at [709, 214] on div "JB" at bounding box center [714, 218] width 10 height 10
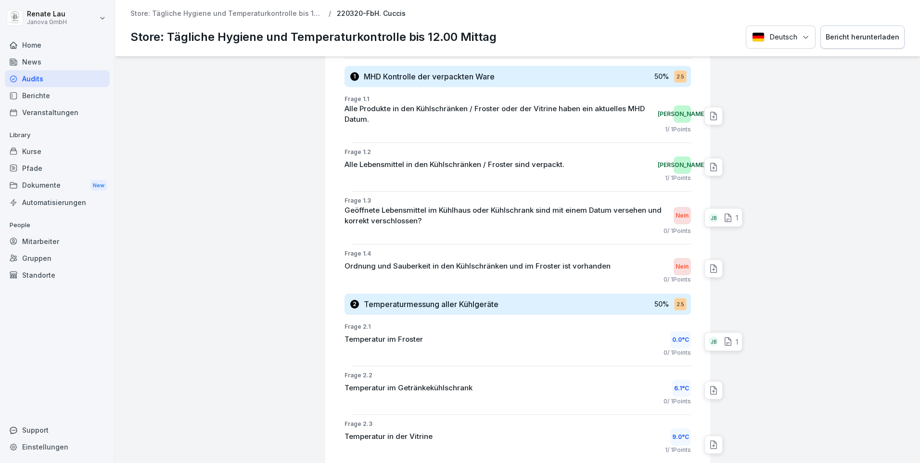
click at [778, 185] on div at bounding box center [816, 429] width 202 height 1130
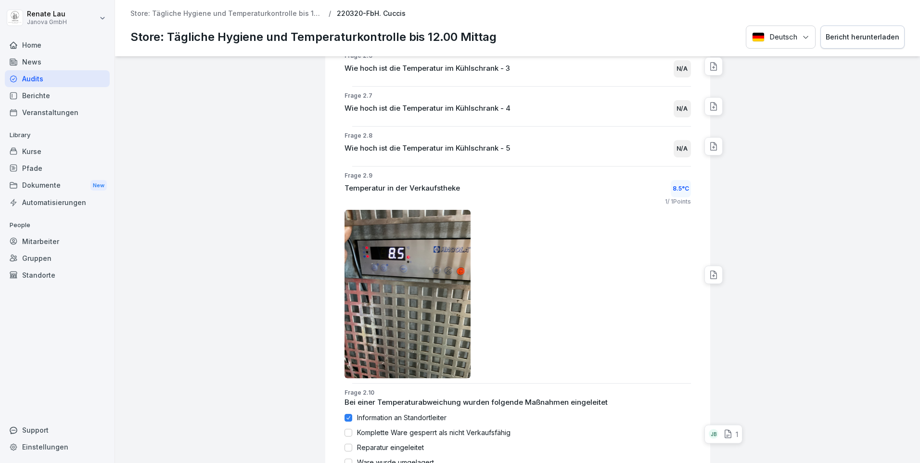
scroll to position [1010, 0]
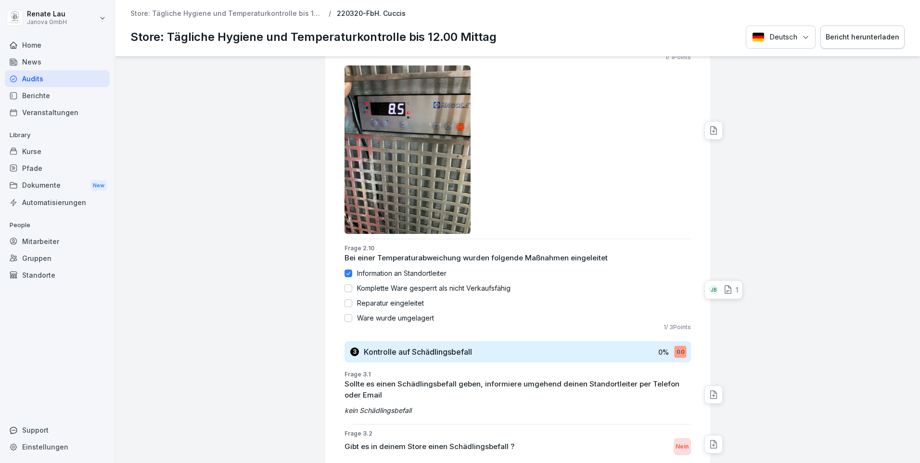
click at [709, 286] on div "JB" at bounding box center [714, 290] width 10 height 10
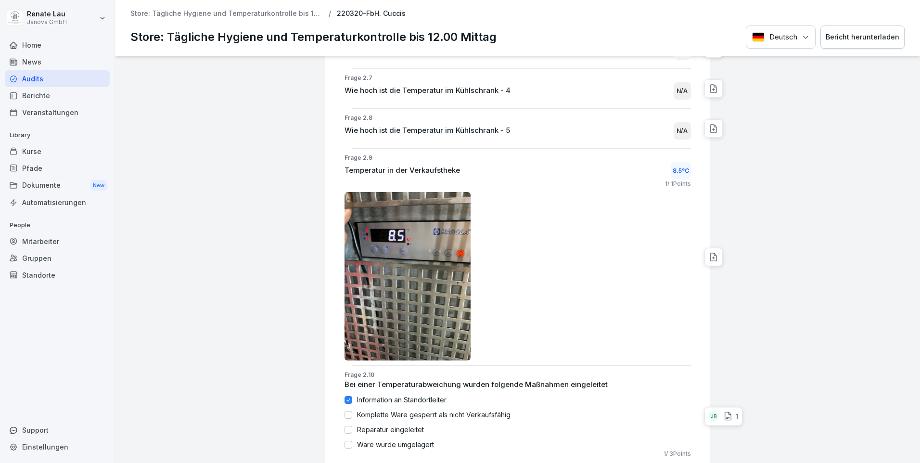
scroll to position [643, 0]
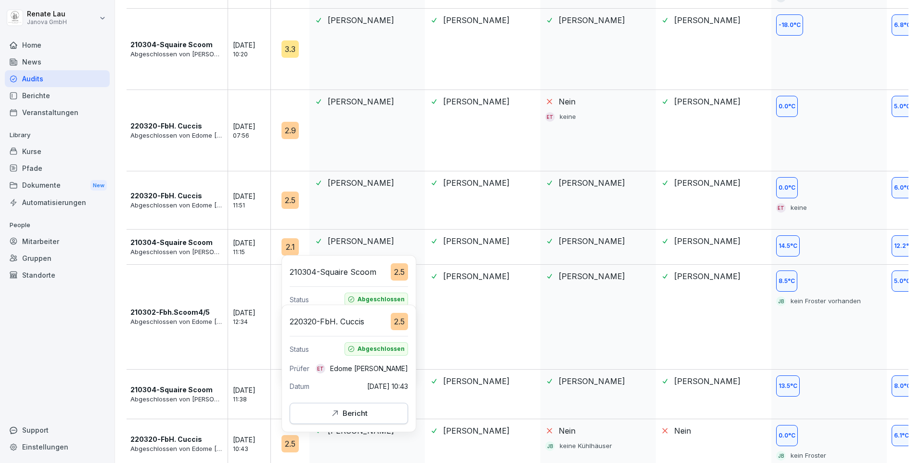
scroll to position [1072, 0]
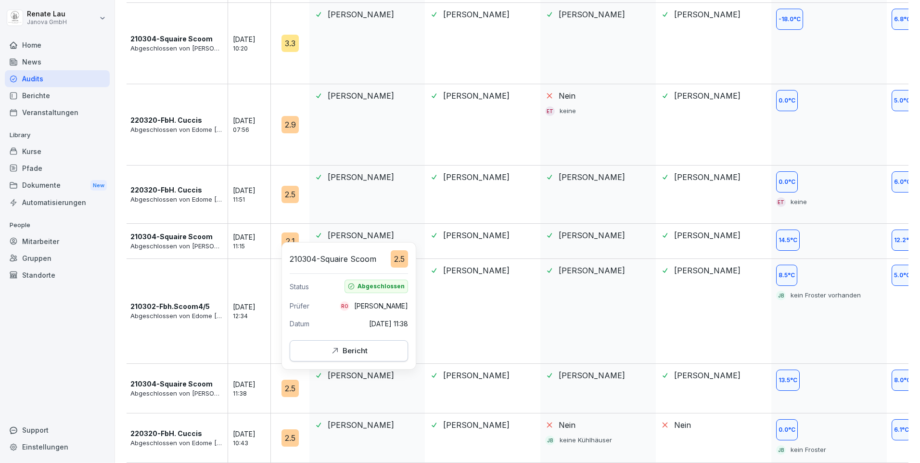
click at [348, 352] on div "Bericht" at bounding box center [349, 350] width 38 height 11
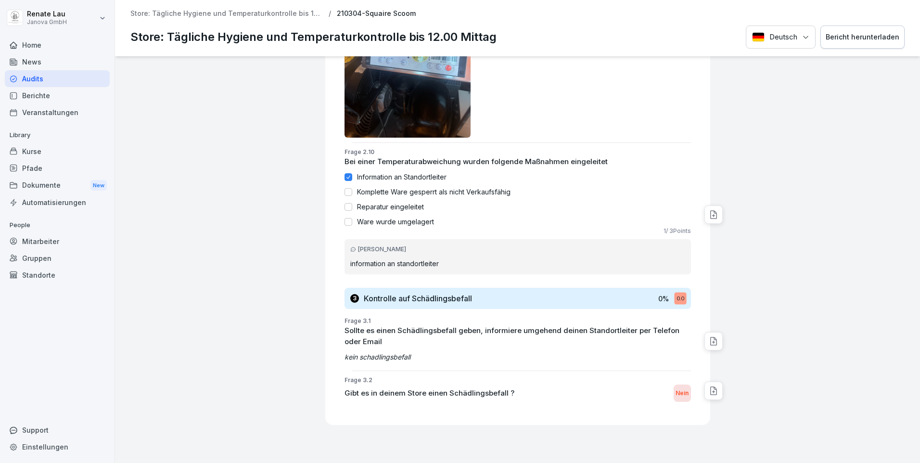
scroll to position [1841, 0]
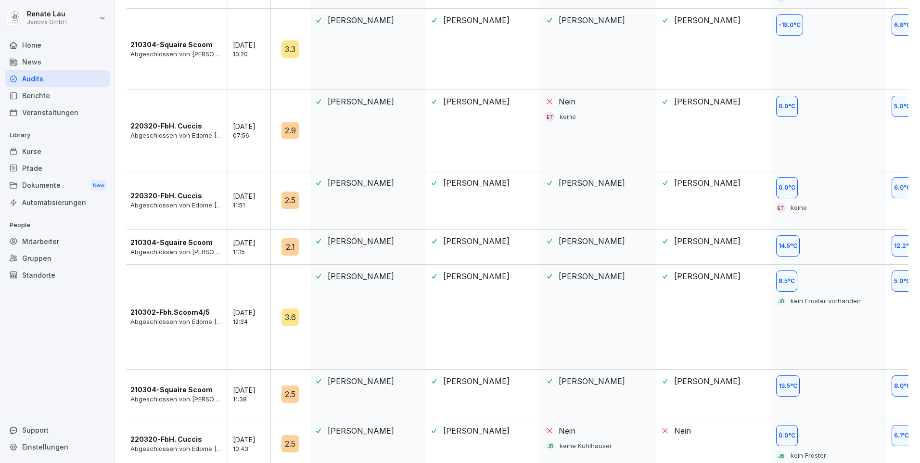
scroll to position [1072, 0]
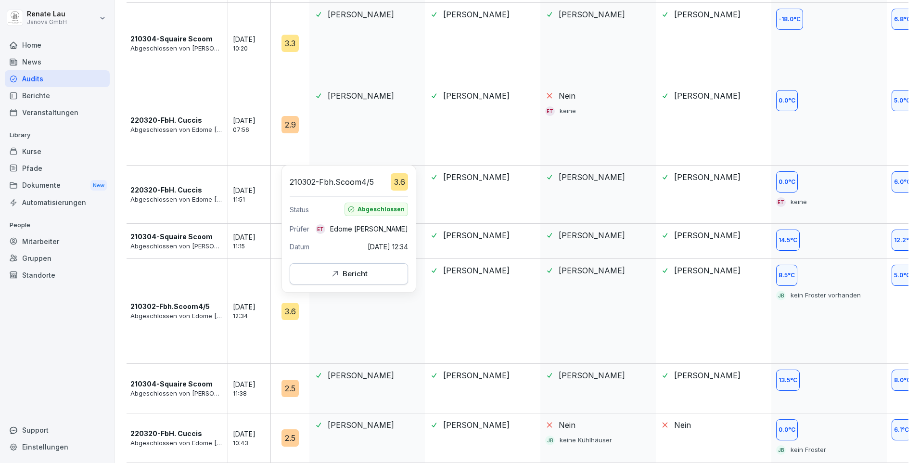
click at [331, 276] on icon "button" at bounding box center [335, 274] width 10 height 10
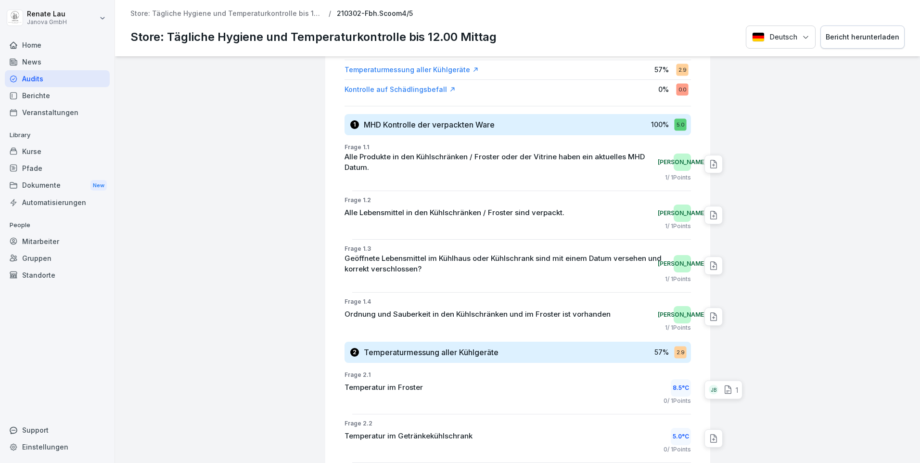
scroll to position [241, 0]
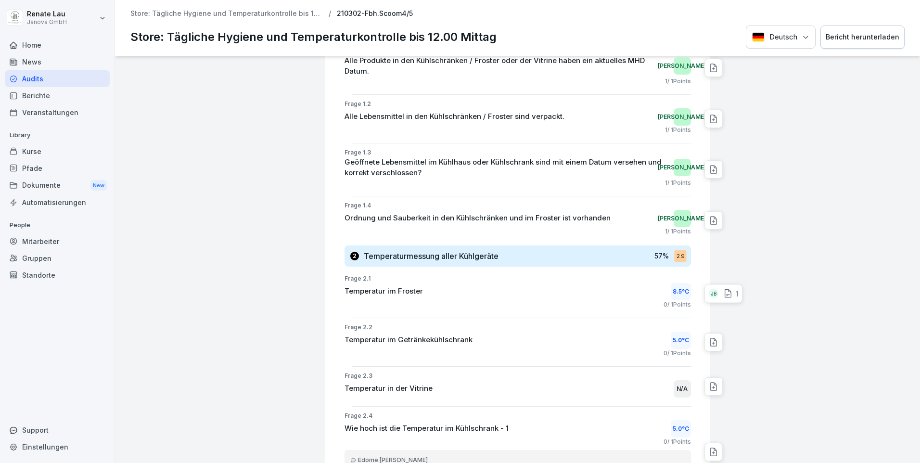
click at [709, 289] on div "JB" at bounding box center [714, 294] width 10 height 10
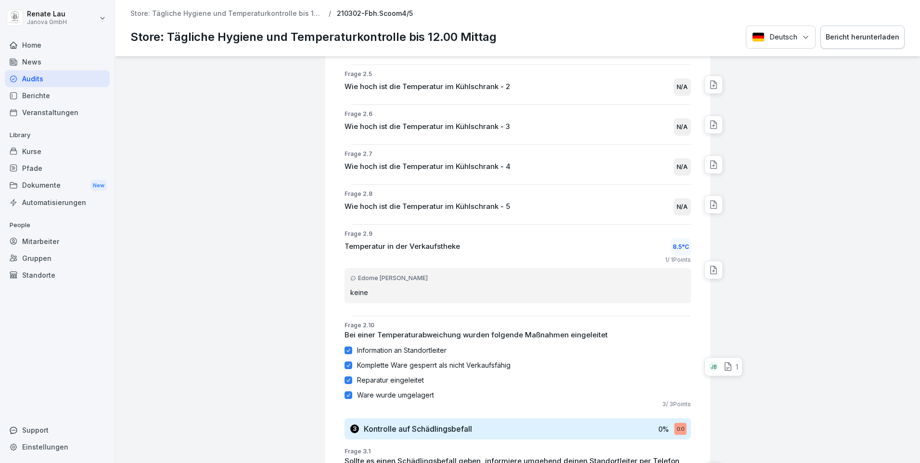
scroll to position [770, 0]
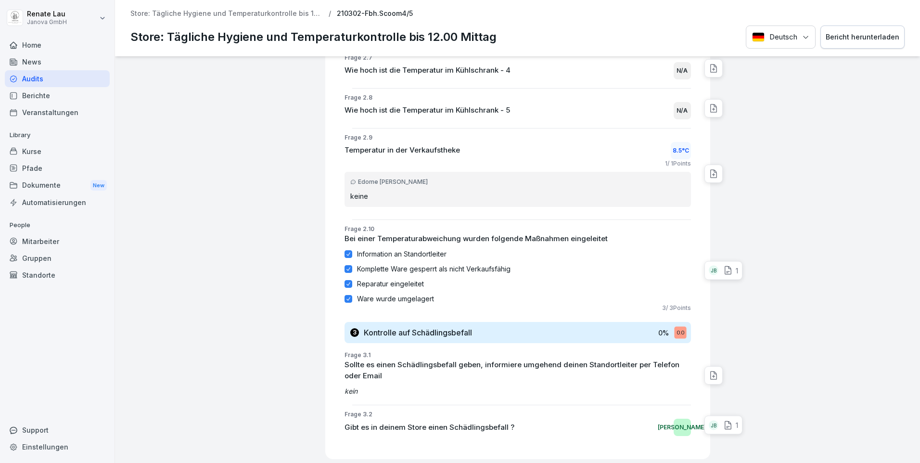
click at [709, 267] on div "JB" at bounding box center [714, 271] width 10 height 10
click at [709, 268] on div "JB" at bounding box center [714, 271] width 10 height 10
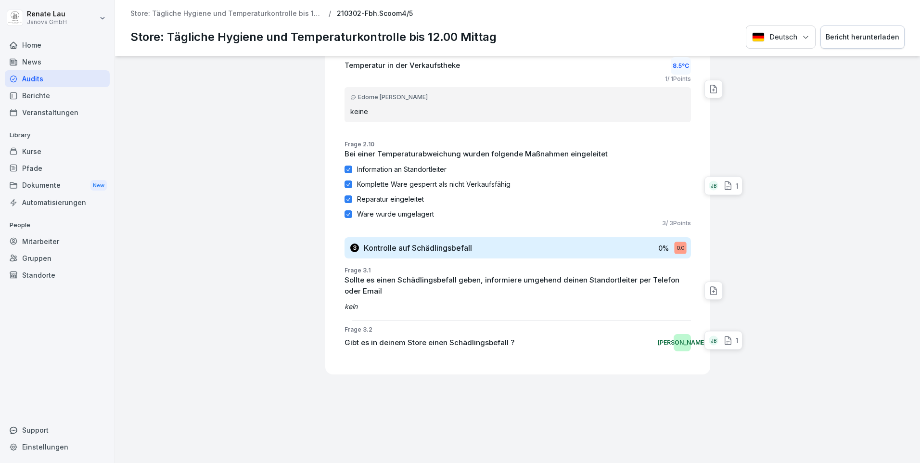
click at [709, 335] on div "JB" at bounding box center [714, 340] width 10 height 10
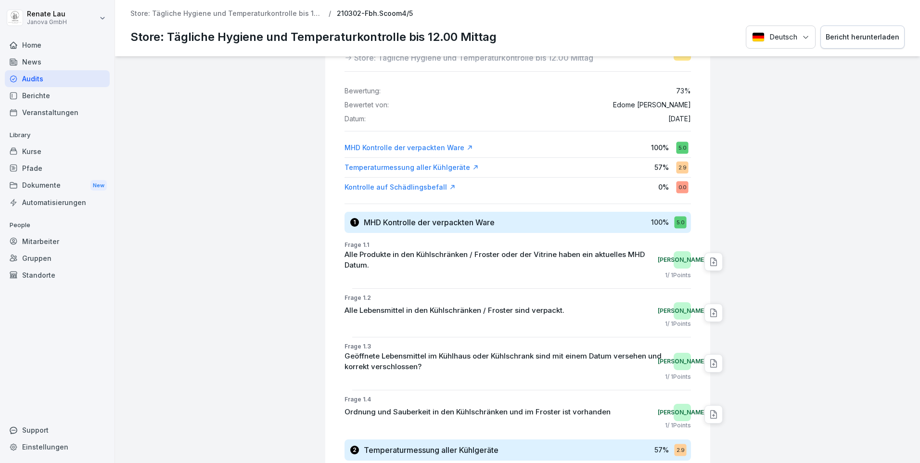
scroll to position [0, 0]
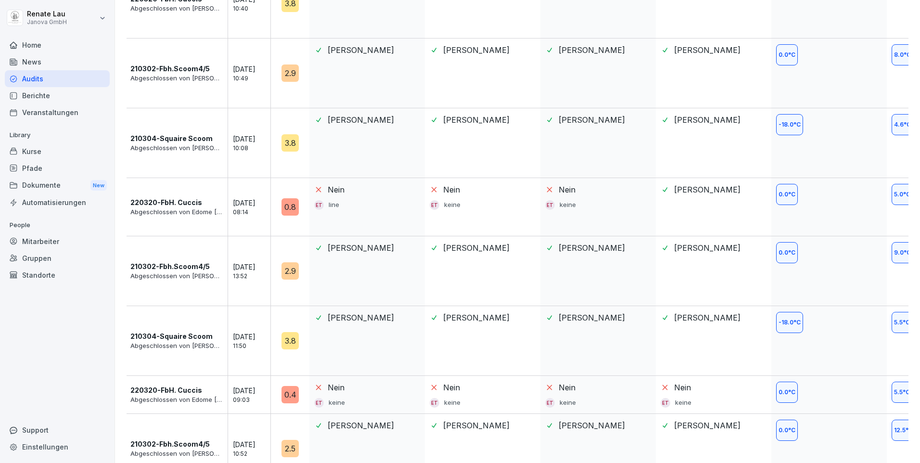
scroll to position [529, 0]
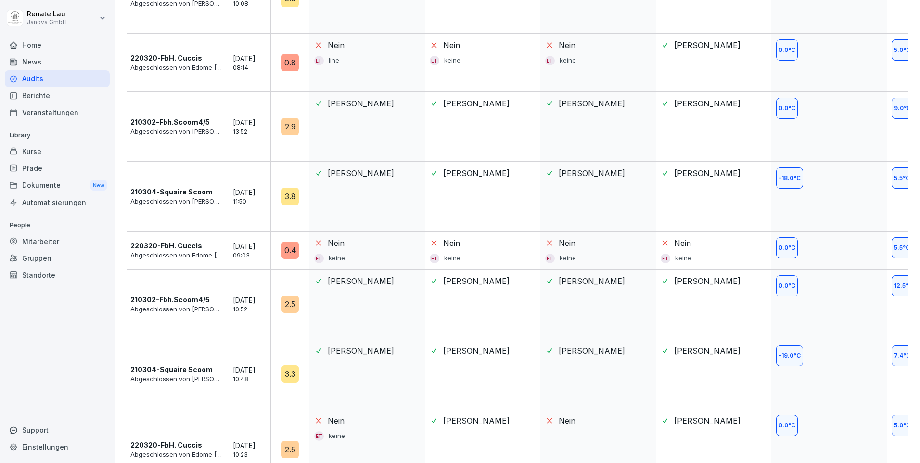
click at [163, 244] on p "220320-FbH. Cuccis" at bounding box center [166, 246] width 72 height 10
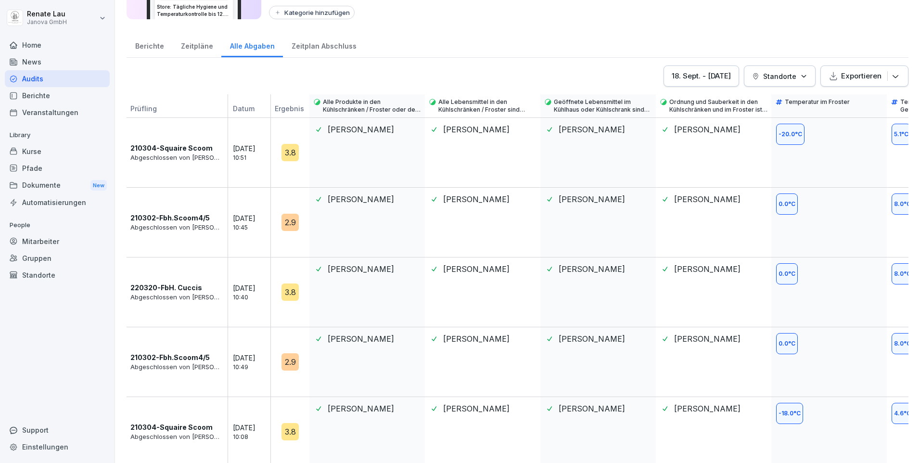
scroll to position [48, 0]
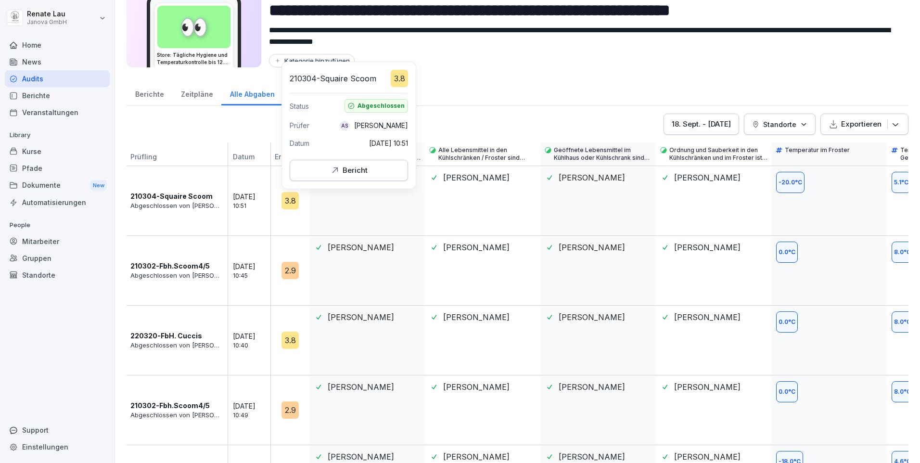
click at [339, 172] on icon "button" at bounding box center [335, 171] width 10 height 10
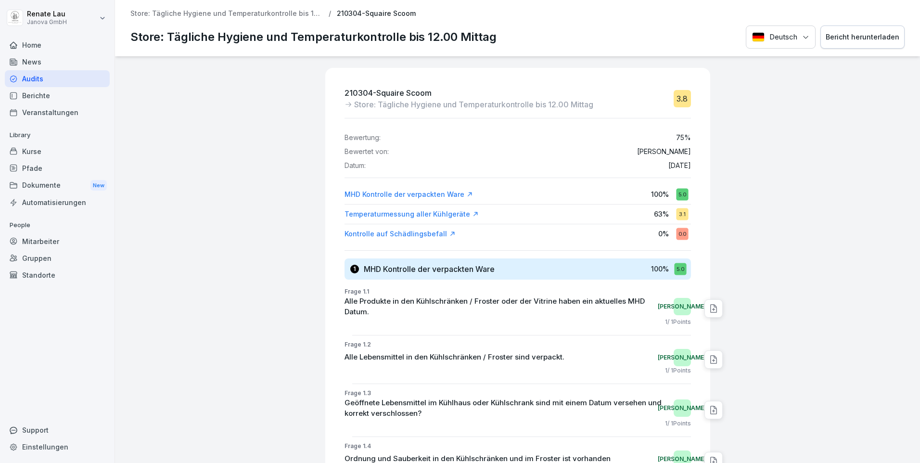
scroll to position [144, 0]
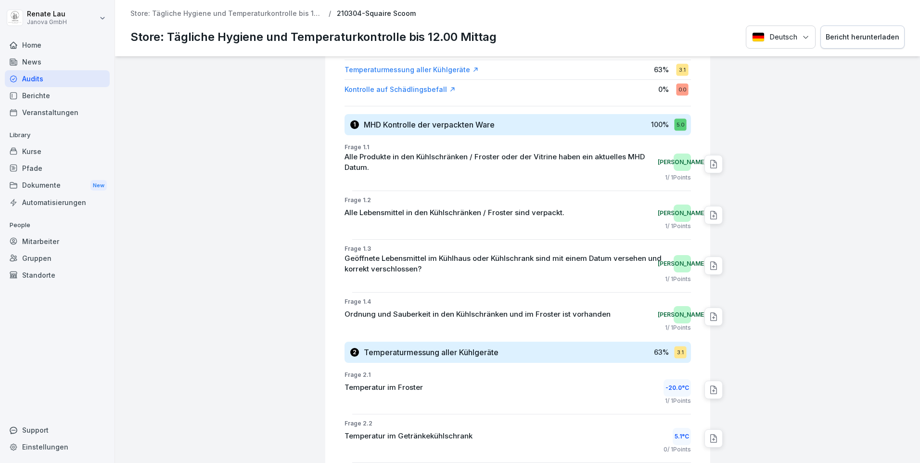
click at [846, 39] on div "Bericht herunterladen" at bounding box center [863, 37] width 74 height 11
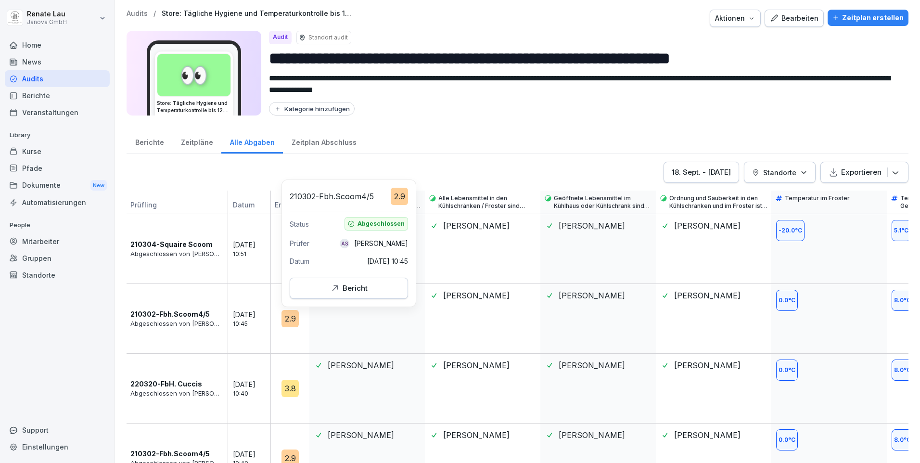
click at [345, 291] on div "Bericht" at bounding box center [349, 288] width 38 height 11
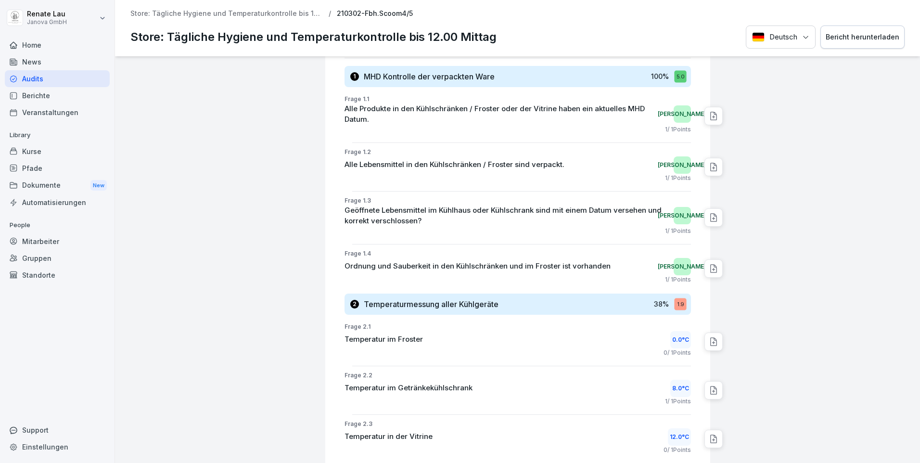
scroll to position [289, 0]
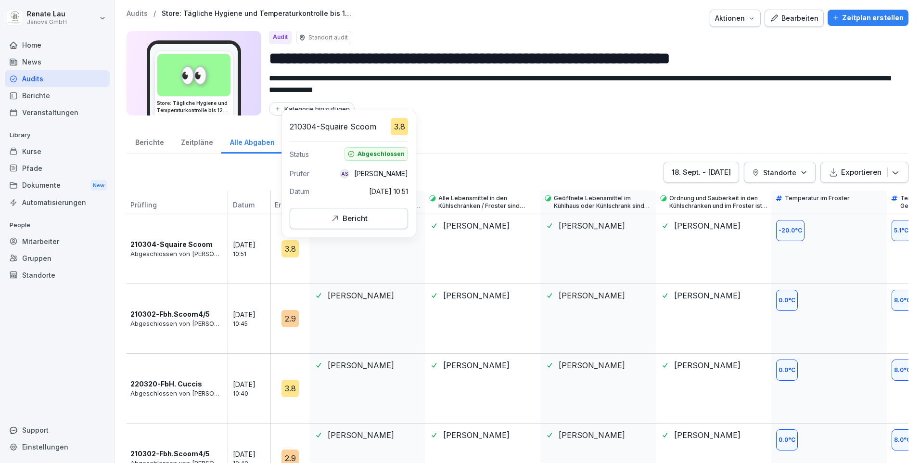
click at [290, 248] on div "3.8" at bounding box center [289, 248] width 17 height 17
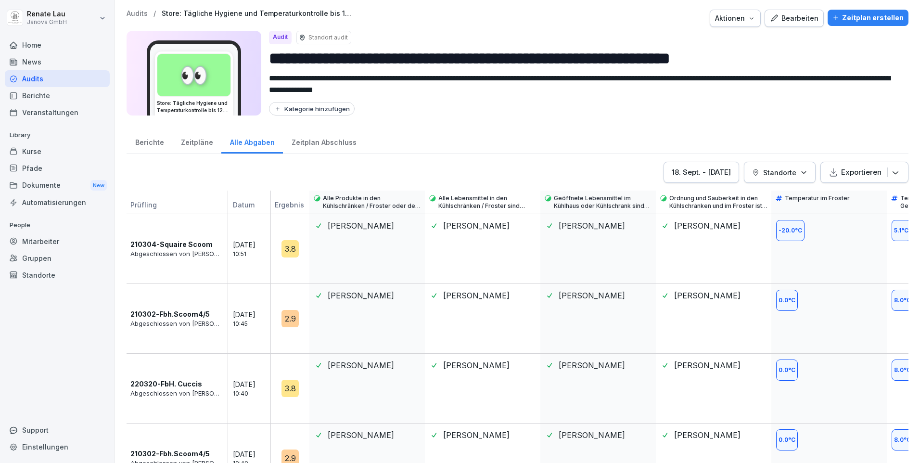
click at [891, 173] on icon "button" at bounding box center [896, 172] width 10 height 10
click at [876, 198] on div "Als Excel Datei exportieren" at bounding box center [841, 197] width 124 height 19
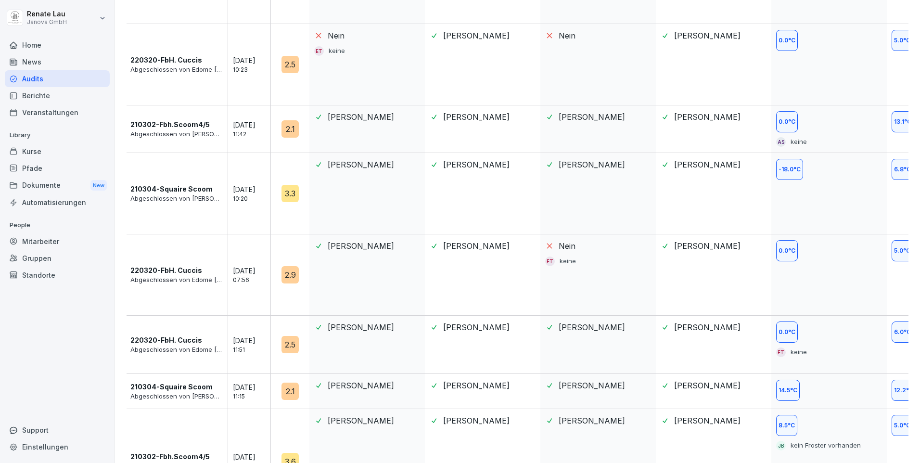
scroll to position [962, 0]
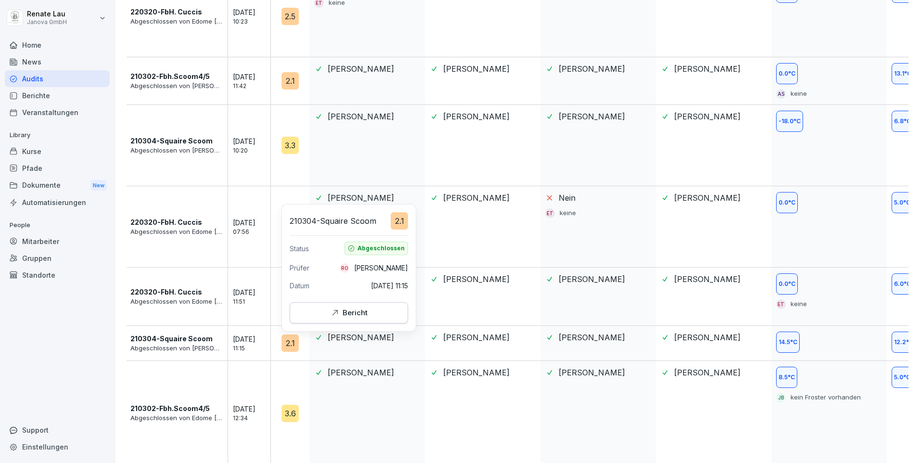
click at [350, 319] on button "Bericht" at bounding box center [349, 312] width 118 height 21
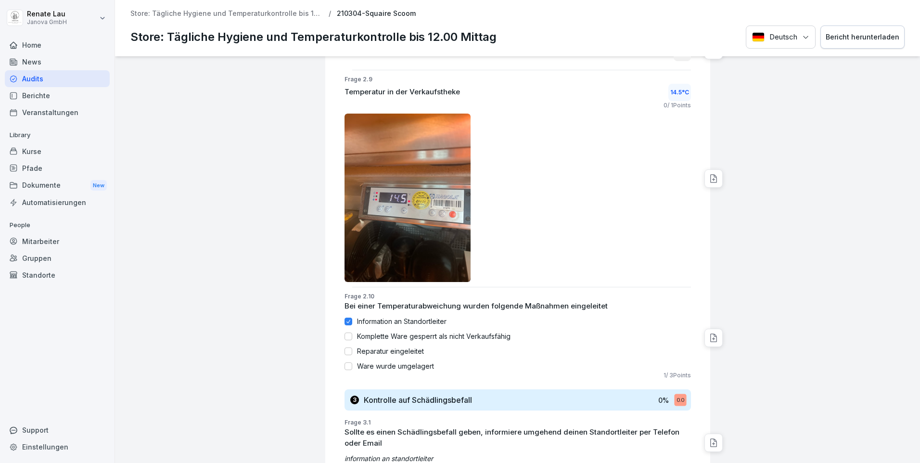
scroll to position [1588, 0]
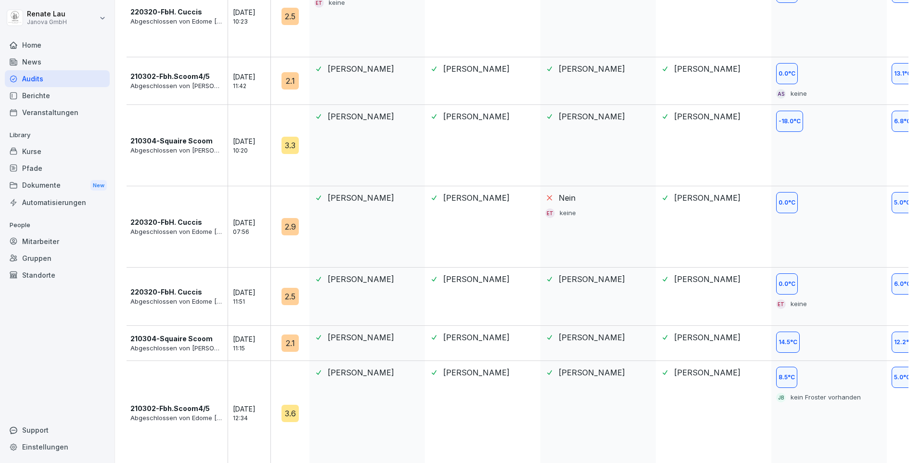
scroll to position [1072, 0]
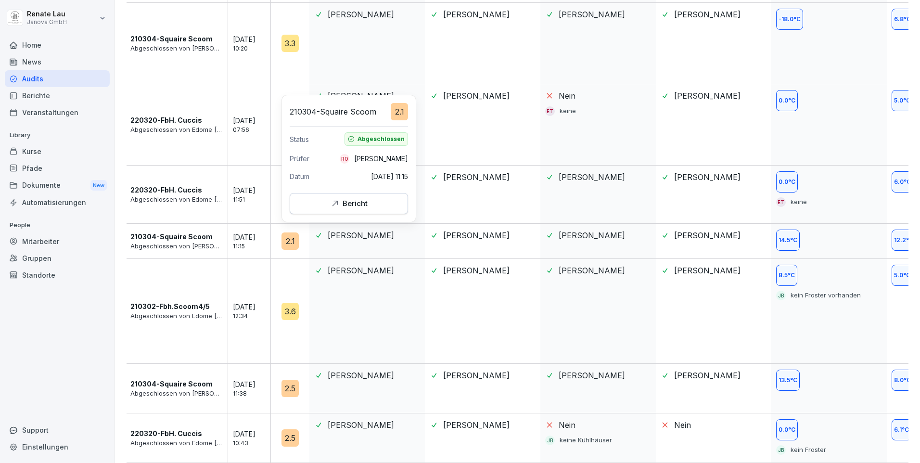
click at [341, 203] on div "Bericht" at bounding box center [349, 203] width 38 height 11
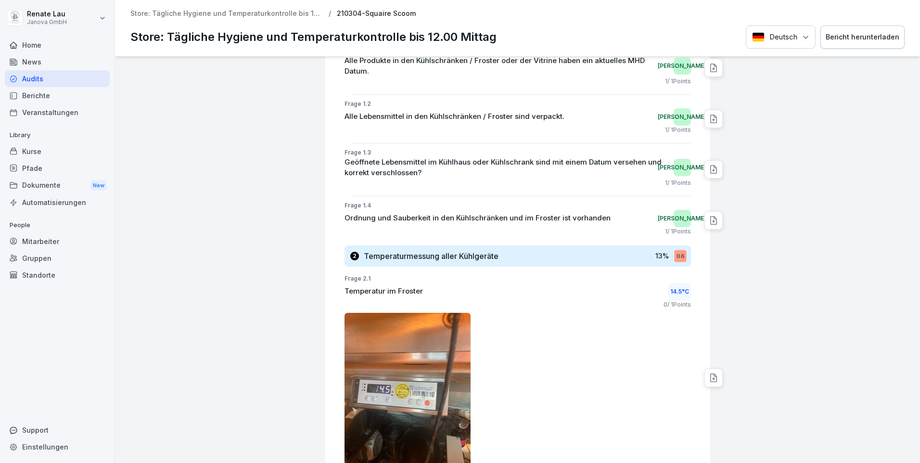
scroll to position [433, 0]
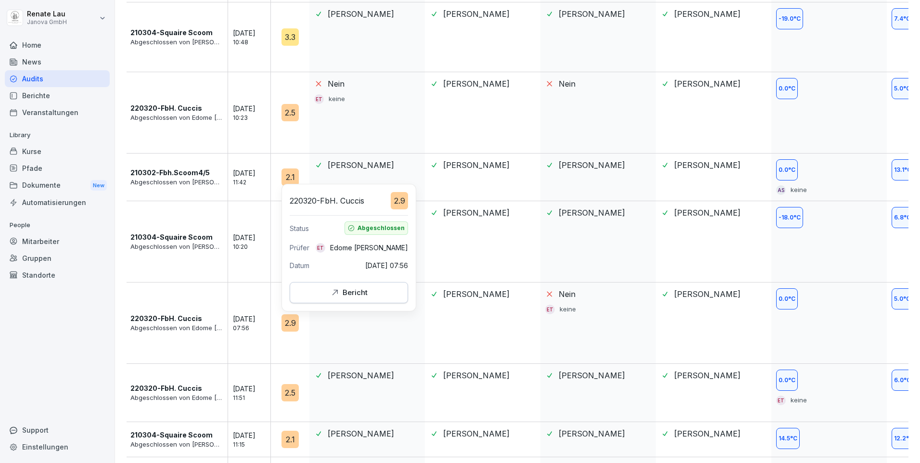
scroll to position [1072, 0]
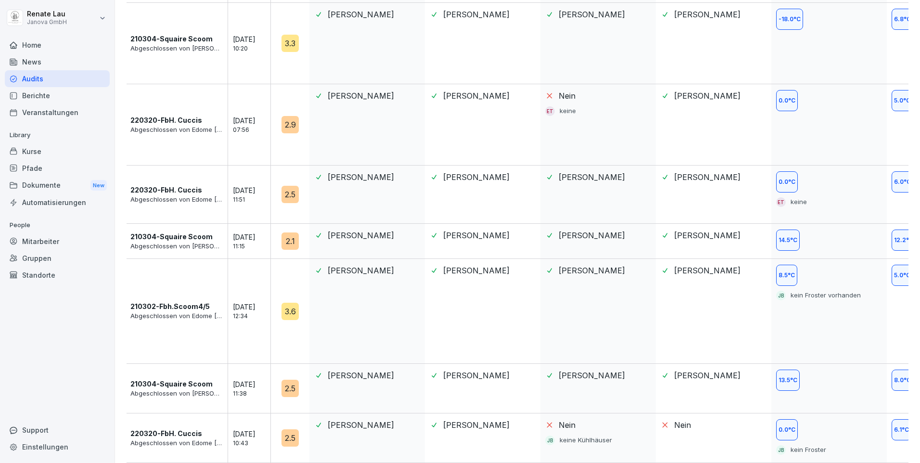
click at [291, 35] on div "3.3" at bounding box center [289, 43] width 17 height 17
click at [253, 34] on p "[DATE]" at bounding box center [254, 39] width 43 height 10
click at [237, 44] on p "10:20" at bounding box center [254, 48] width 43 height 9
drag, startPoint x: 237, startPoint y: 41, endPoint x: 177, endPoint y: 49, distance: 60.7
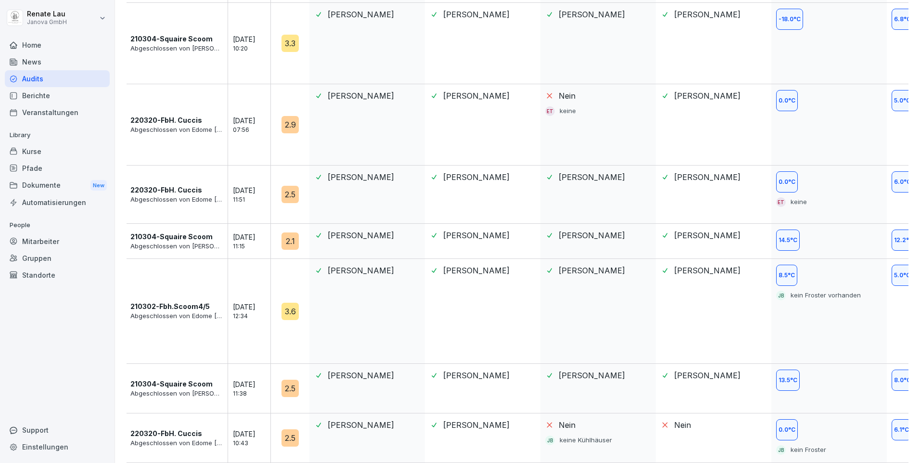
click at [177, 49] on div "210304-Squaire Scoom Abgeschlossen von [PERSON_NAME] [DATE] 10:20" at bounding box center [199, 43] width 144 height 81
click at [254, 47] on div "210304-Squaire Scoom Abgeschlossen von [PERSON_NAME] [DATE] 10:20" at bounding box center [199, 43] width 144 height 81
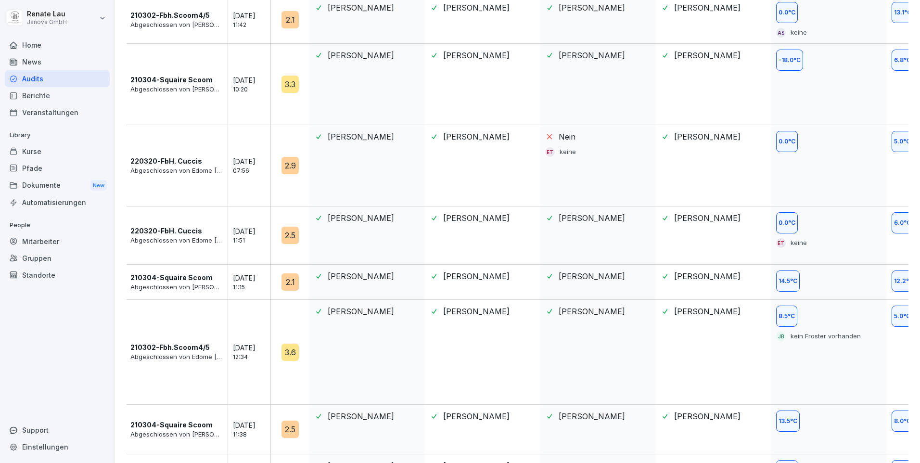
scroll to position [879, 0]
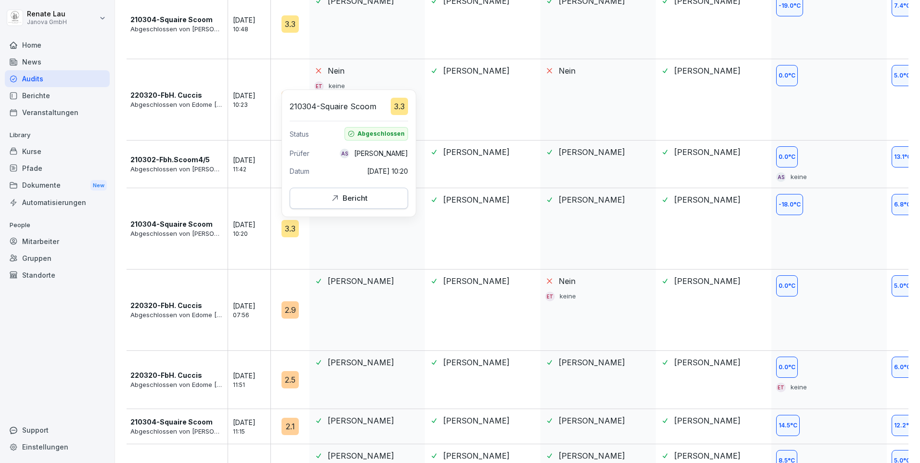
click at [337, 202] on icon "button" at bounding box center [335, 198] width 10 height 10
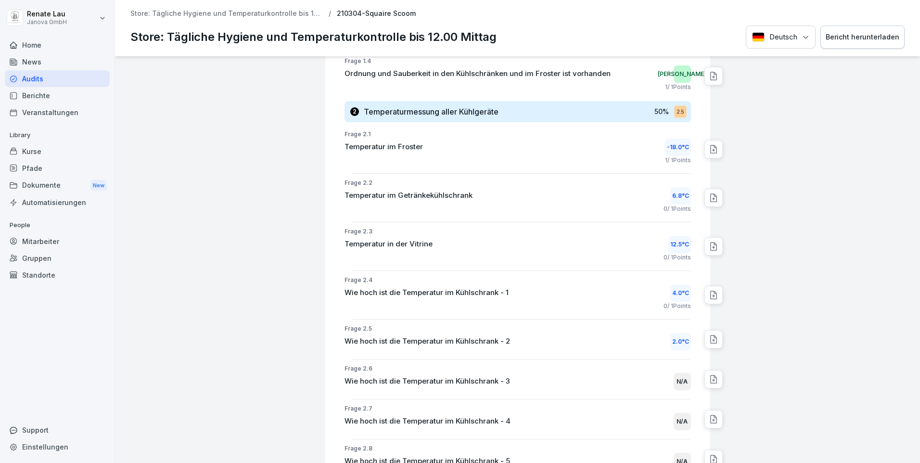
scroll to position [241, 0]
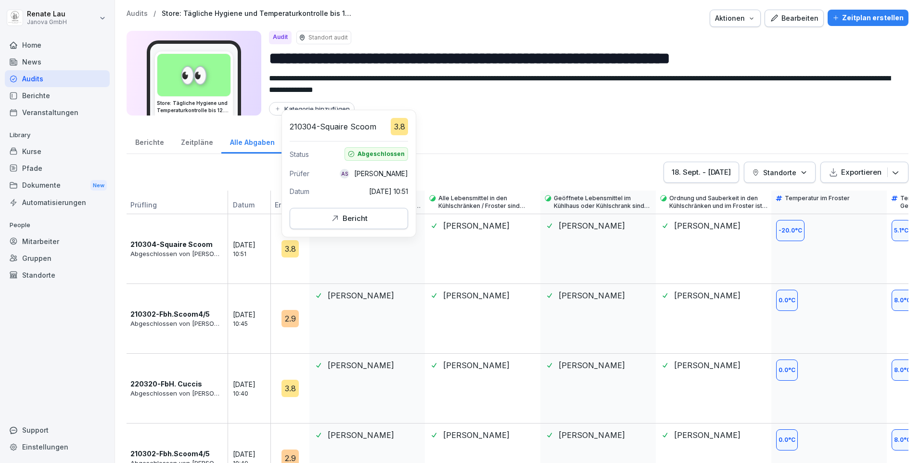
click at [288, 249] on div "3.8" at bounding box center [289, 248] width 17 height 17
click at [338, 218] on icon "button" at bounding box center [334, 218] width 5 height 5
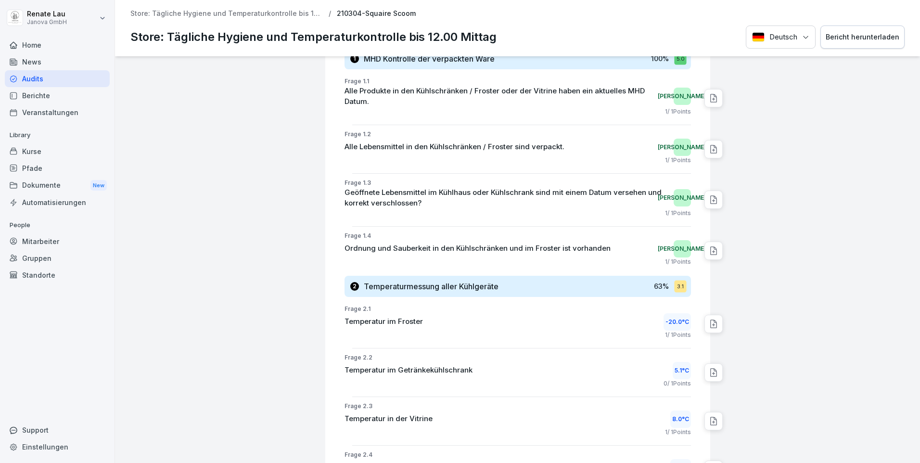
scroll to position [18, 0]
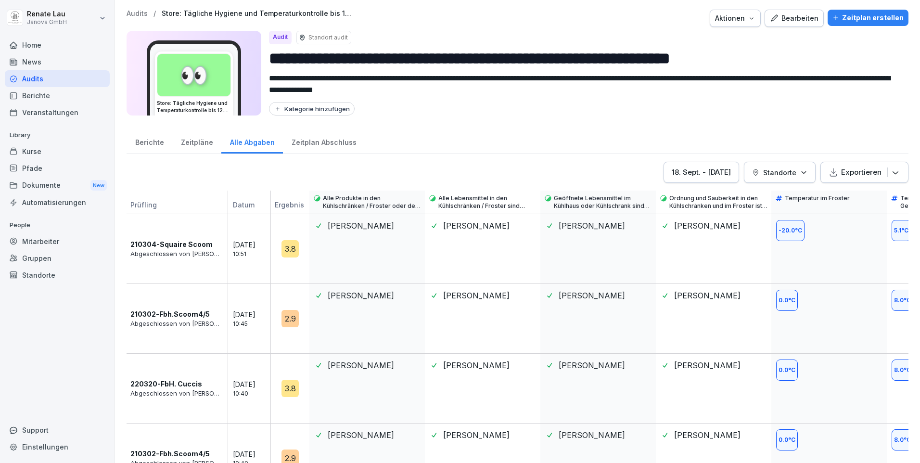
scroll to position [96, 0]
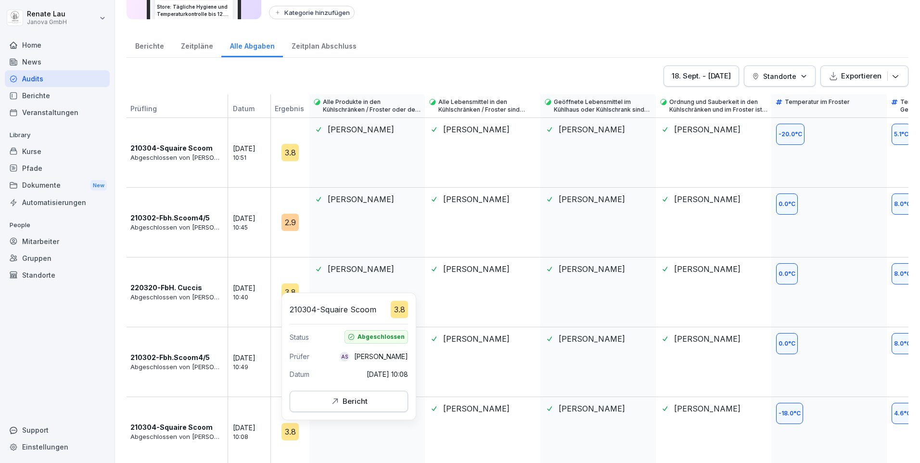
click at [341, 400] on div "Bericht" at bounding box center [349, 401] width 38 height 11
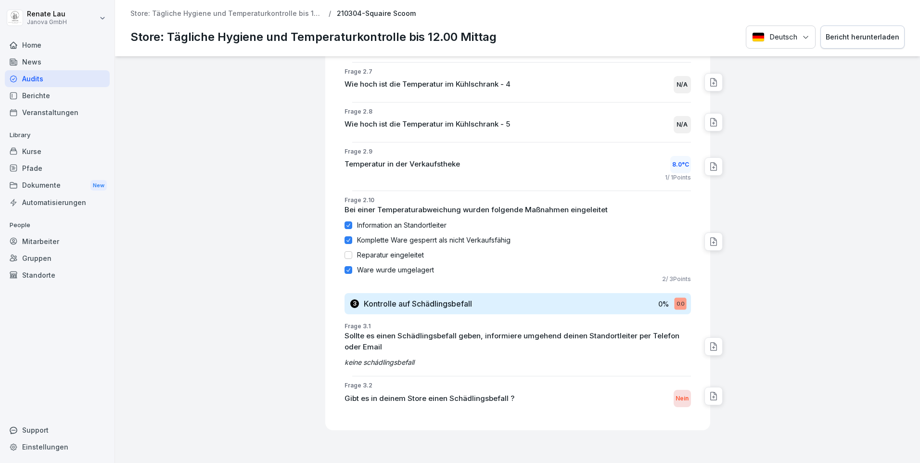
scroll to position [770, 0]
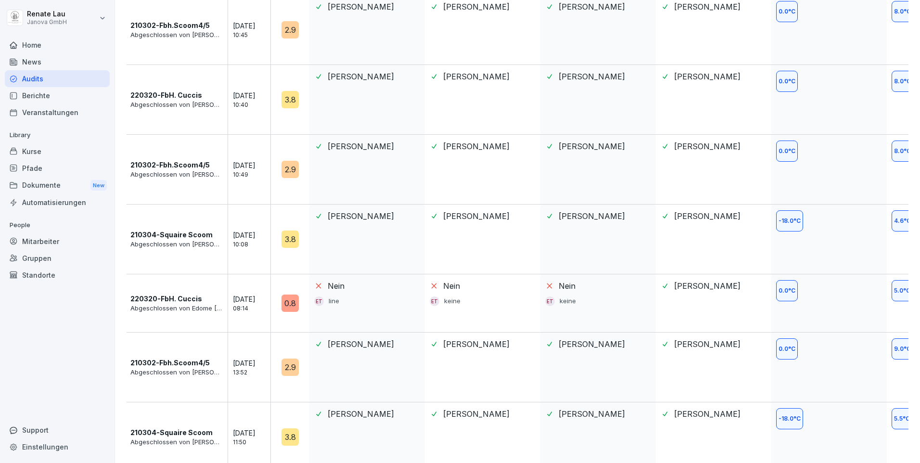
scroll to position [433, 0]
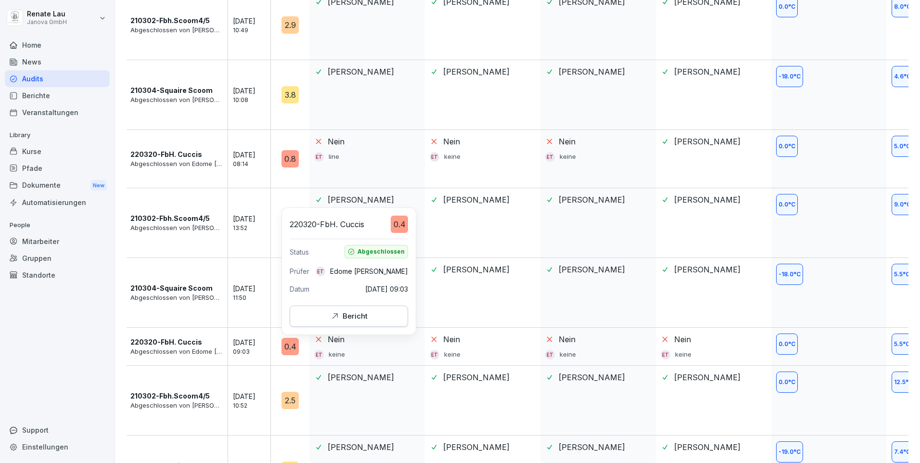
click at [288, 345] on div "0.4" at bounding box center [289, 346] width 17 height 17
click at [286, 344] on div "0.4" at bounding box center [289, 346] width 17 height 17
click at [285, 351] on div "0.4" at bounding box center [289, 346] width 17 height 17
click at [338, 310] on button "Bericht" at bounding box center [349, 316] width 118 height 21
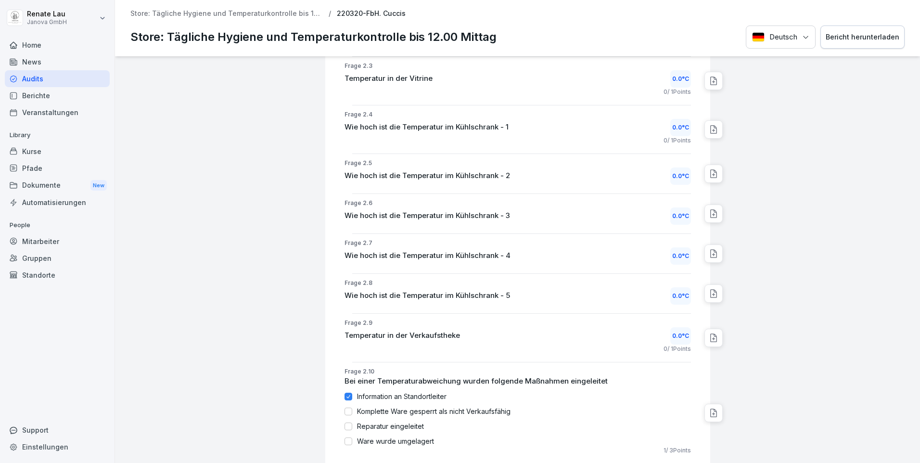
scroll to position [577, 0]
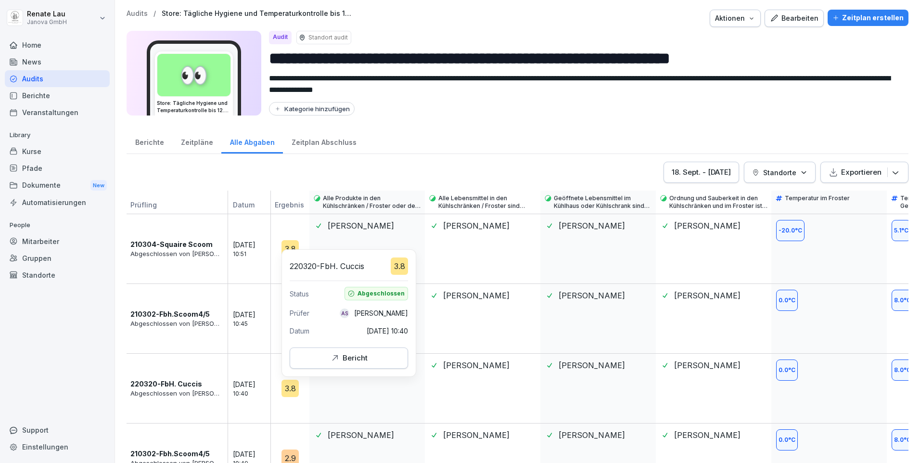
click at [330, 356] on div "Bericht" at bounding box center [349, 358] width 102 height 11
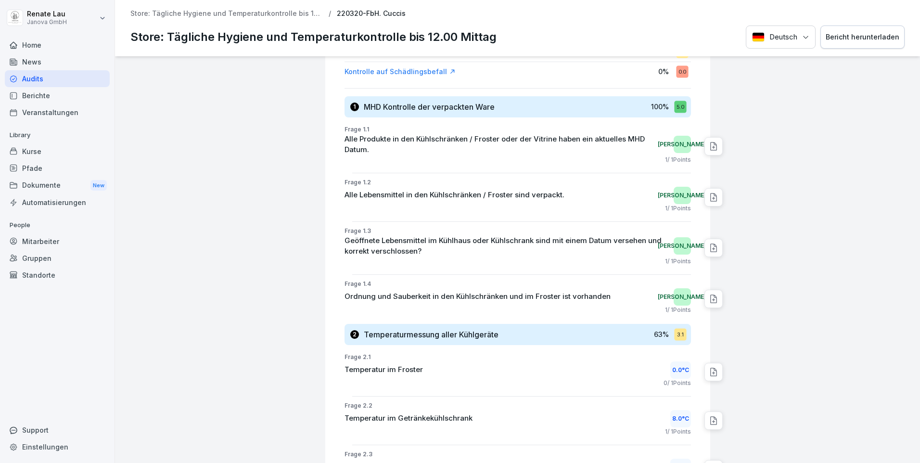
scroll to position [114, 0]
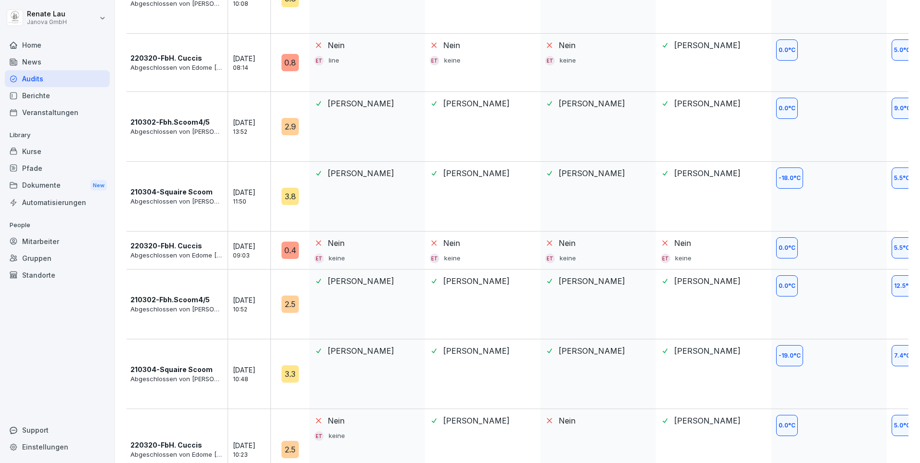
scroll to position [626, 0]
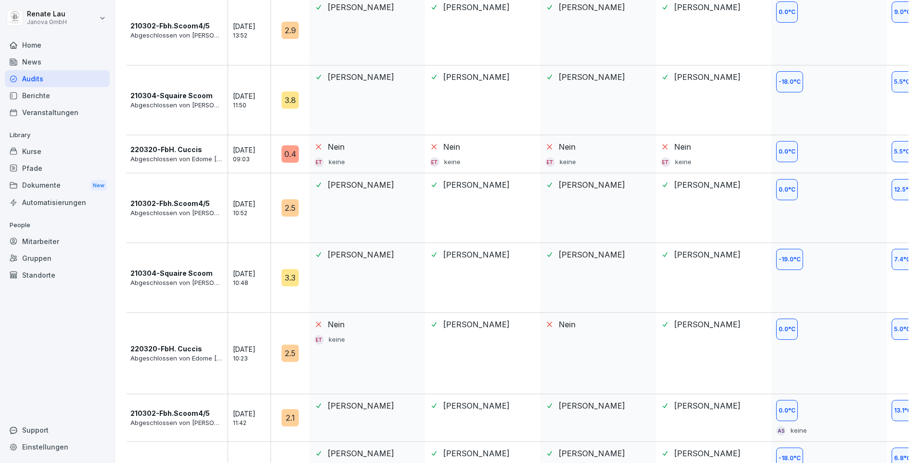
click at [179, 357] on p "Abgeschlossen von [PERSON_NAME]" at bounding box center [176, 359] width 92 height 10
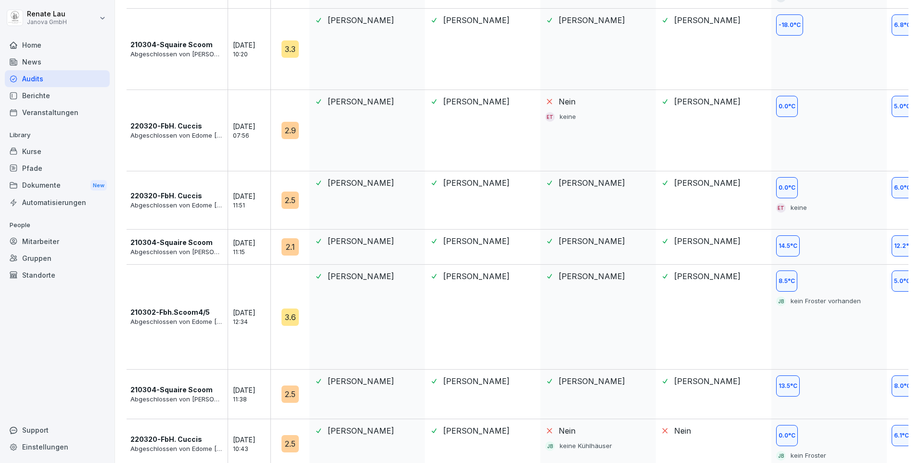
scroll to position [1072, 0]
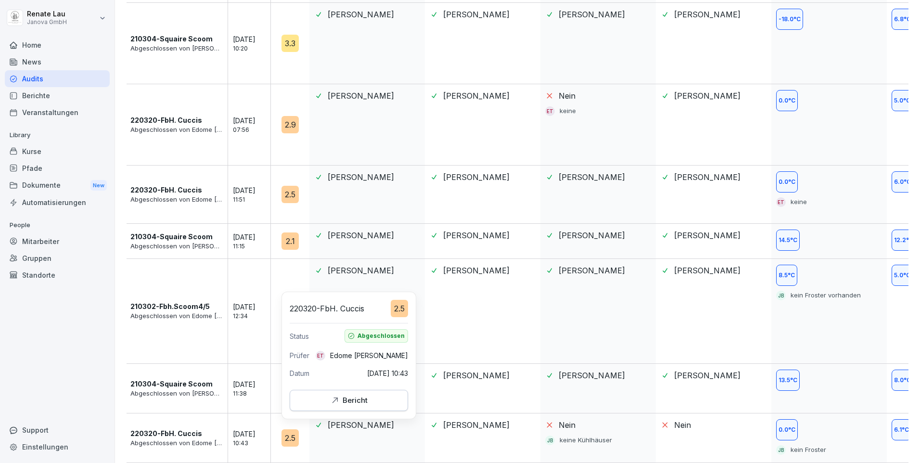
click at [345, 404] on div "Bericht" at bounding box center [349, 400] width 38 height 11
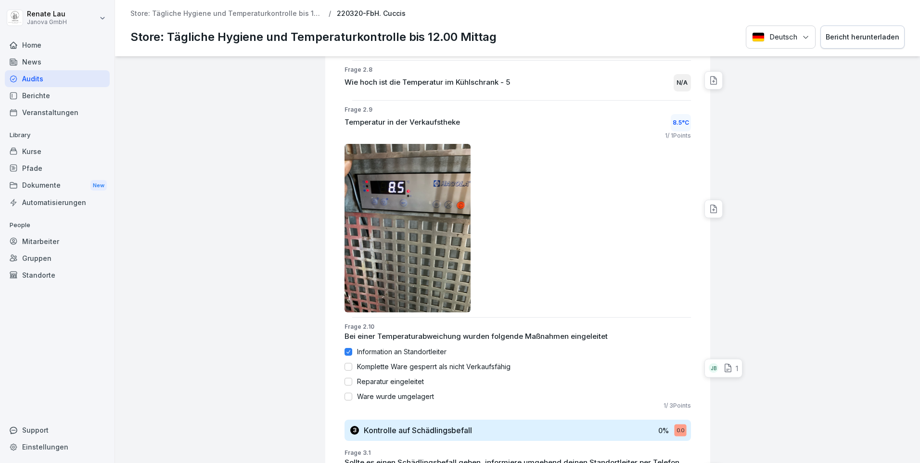
scroll to position [836, 0]
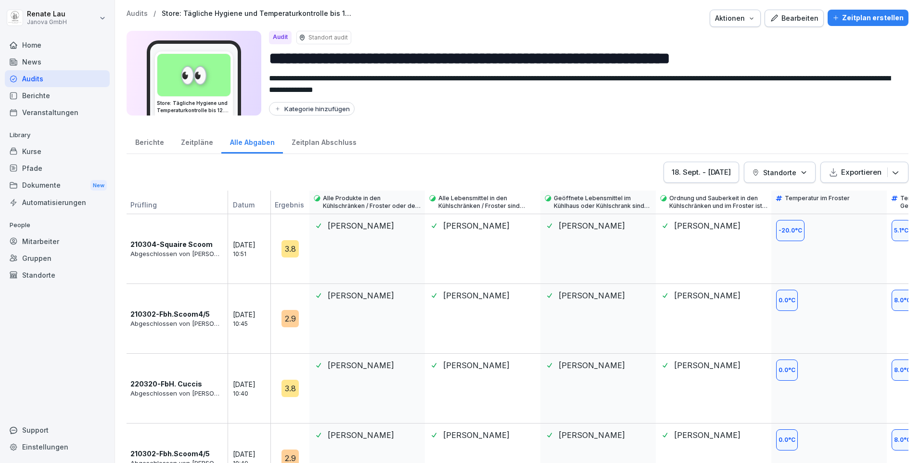
click at [891, 171] on icon "button" at bounding box center [896, 172] width 10 height 10
click at [846, 200] on div "Als Excel Datei exportieren" at bounding box center [841, 197] width 124 height 19
click at [26, 94] on div "Berichte" at bounding box center [57, 95] width 105 height 17
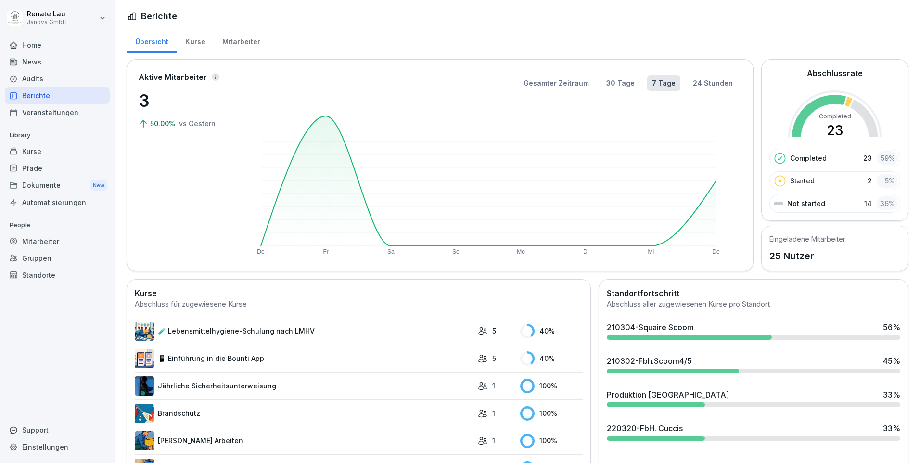
click at [102, 17] on html "[PERSON_NAME] GmbH Home News Audits Berichte Veranstaltungen Library Kurse Pfad…" at bounding box center [460, 231] width 920 height 463
click at [55, 60] on div "Abmelden" at bounding box center [61, 61] width 95 height 18
click at [102, 18] on html "[PERSON_NAME] GmbH Home News Audits Berichte Veranstaltungen Library Kurse Pfad…" at bounding box center [460, 231] width 920 height 463
click at [57, 61] on div "Abmelden" at bounding box center [61, 61] width 95 height 18
